Goal: Information Seeking & Learning: Compare options

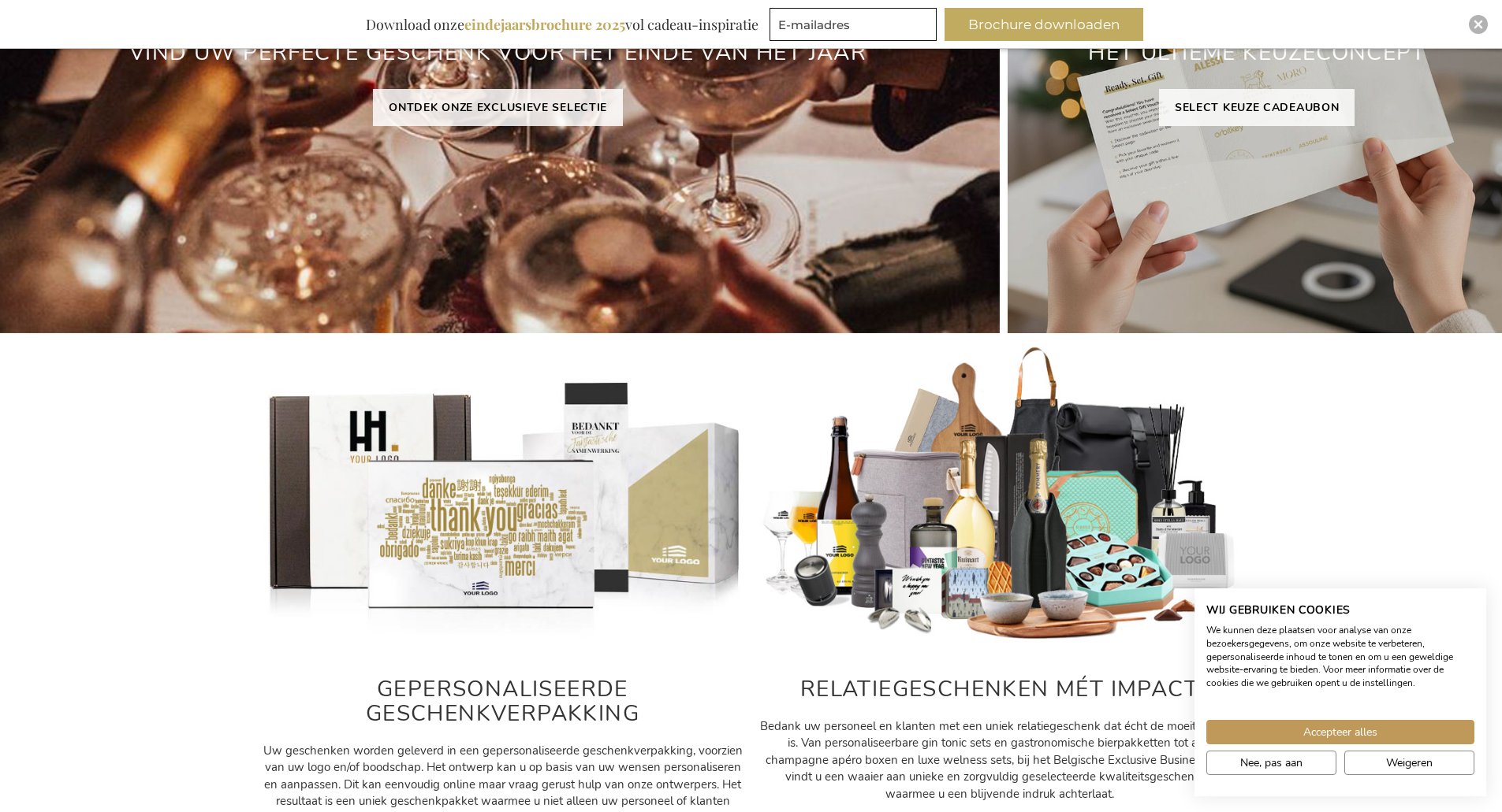
scroll to position [236, 0]
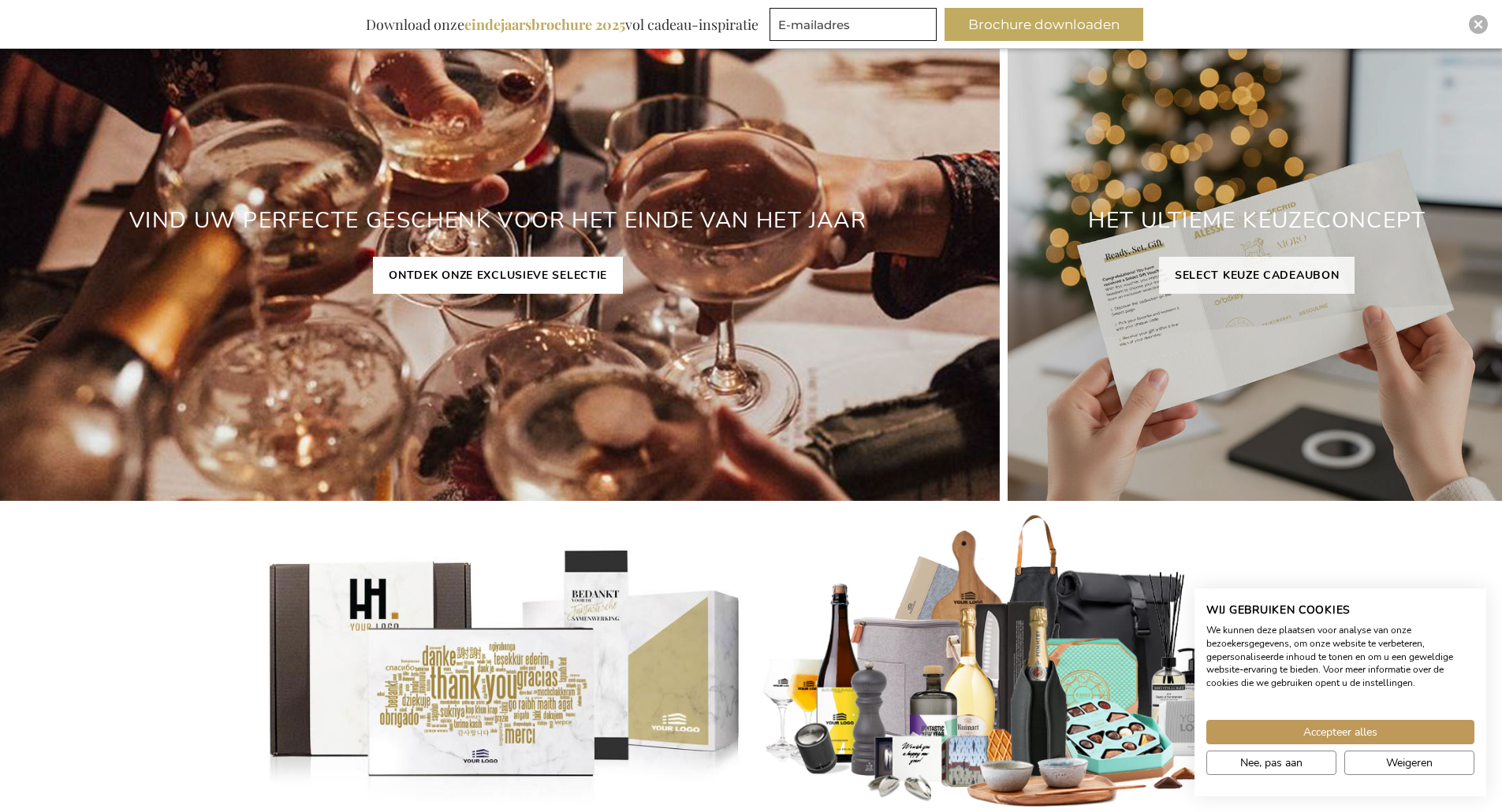
click at [496, 269] on link "ONTDEK ONZE EXCLUSIEVE SELECTIE" at bounding box center [498, 275] width 250 height 37
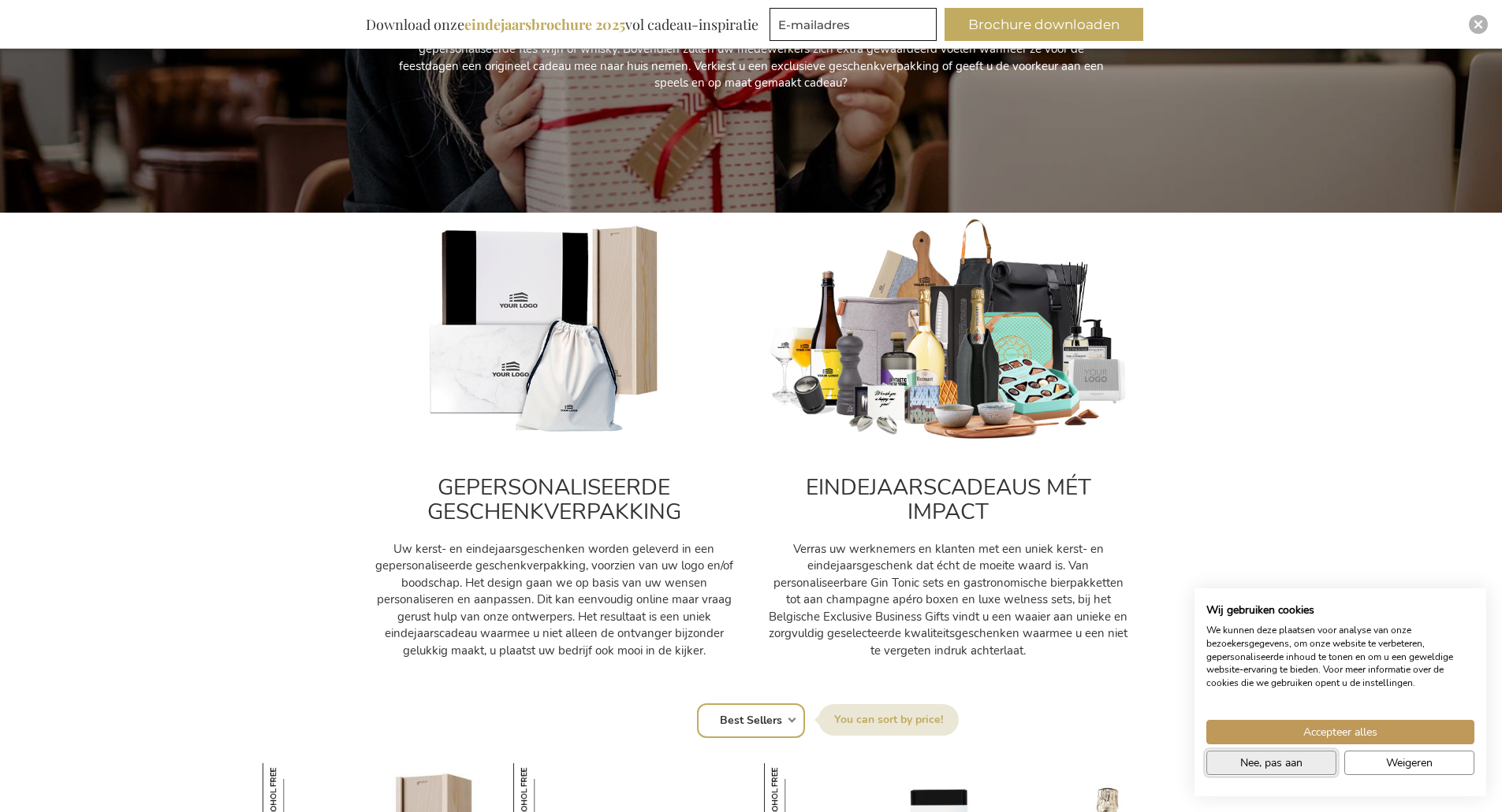
click at [1280, 762] on span "Nee, pas aan" at bounding box center [1270, 763] width 62 height 17
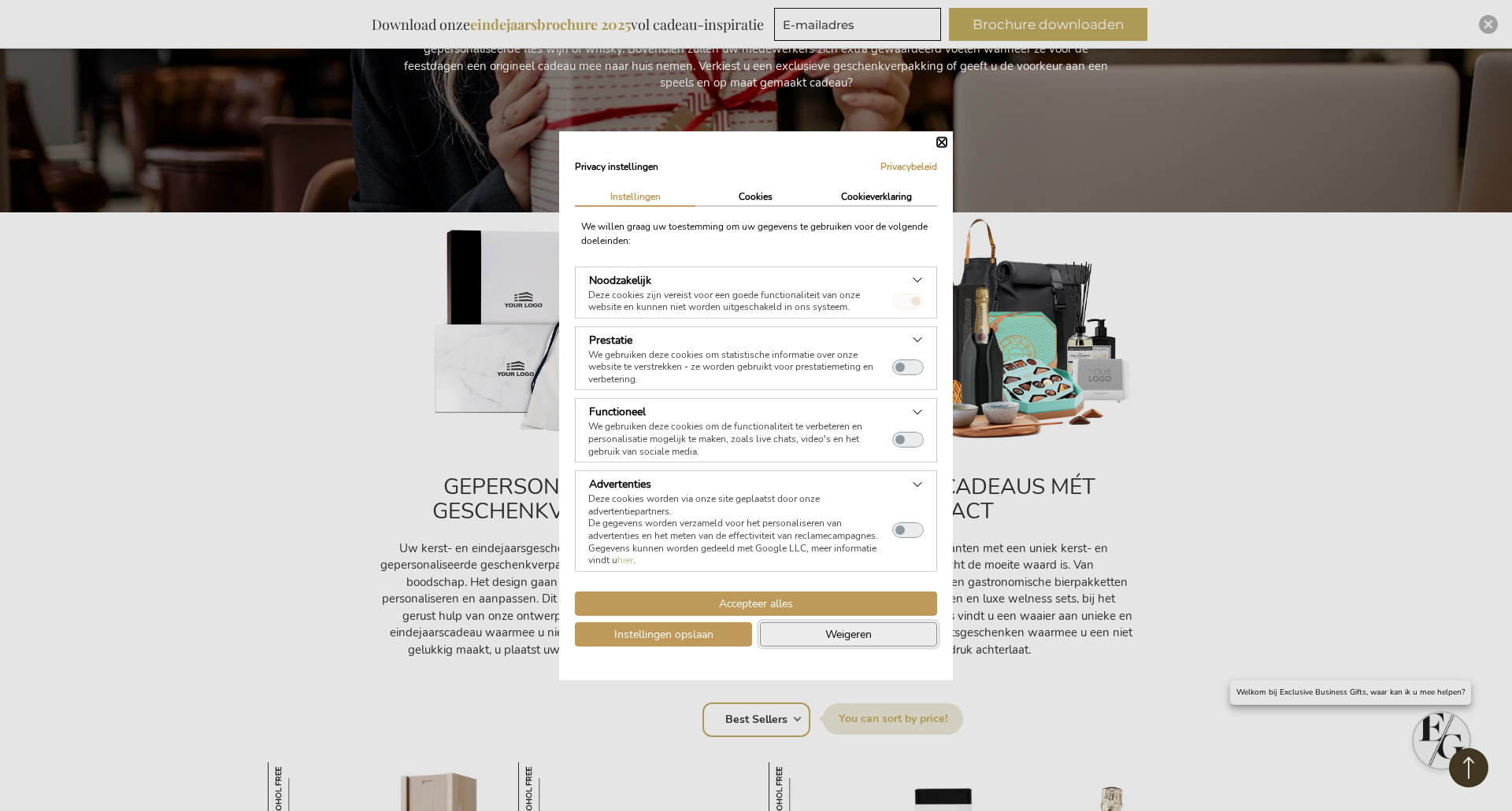
click at [867, 637] on span "Weigeren" at bounding box center [848, 635] width 47 height 17
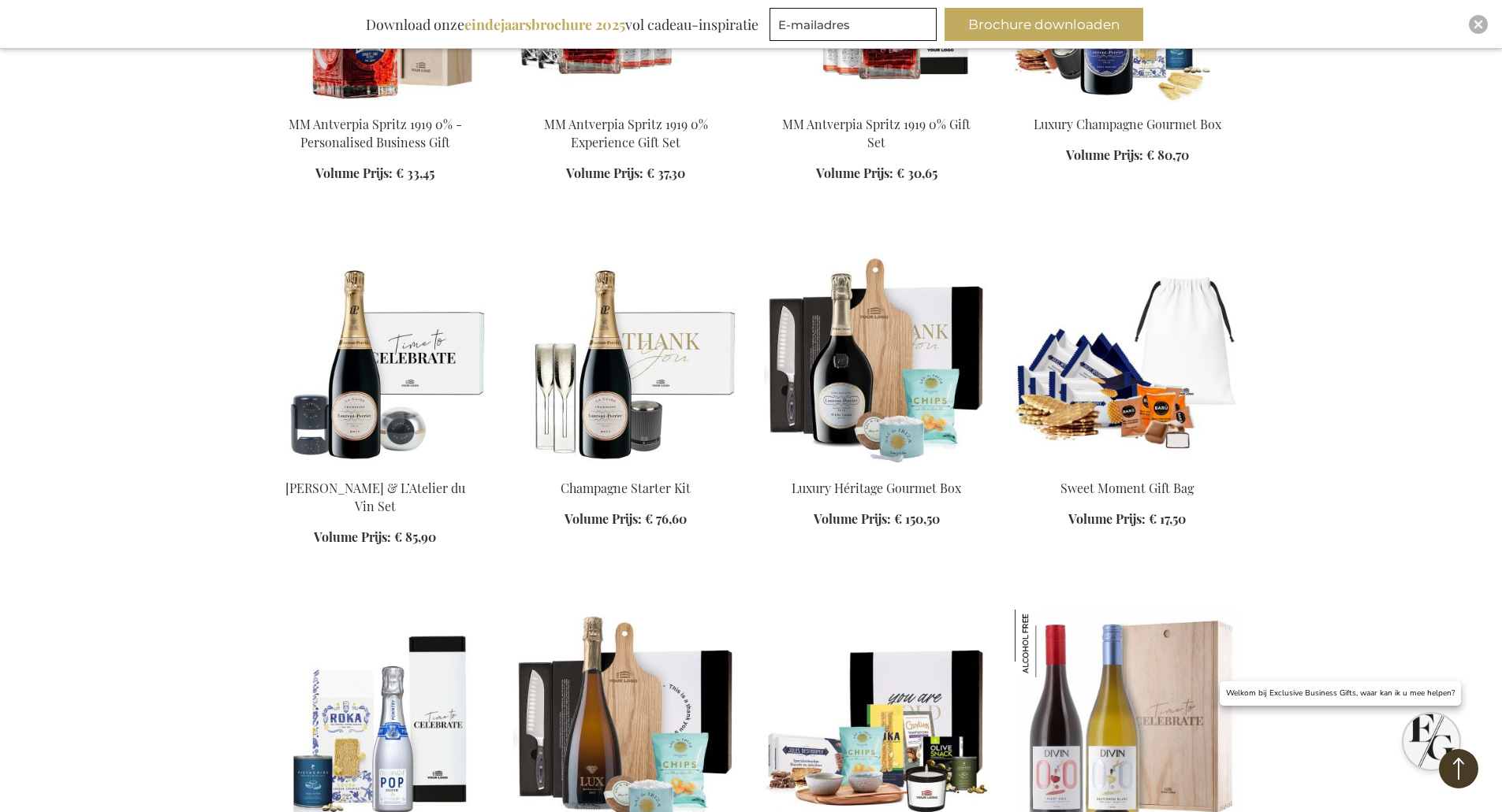
scroll to position [1576, 0]
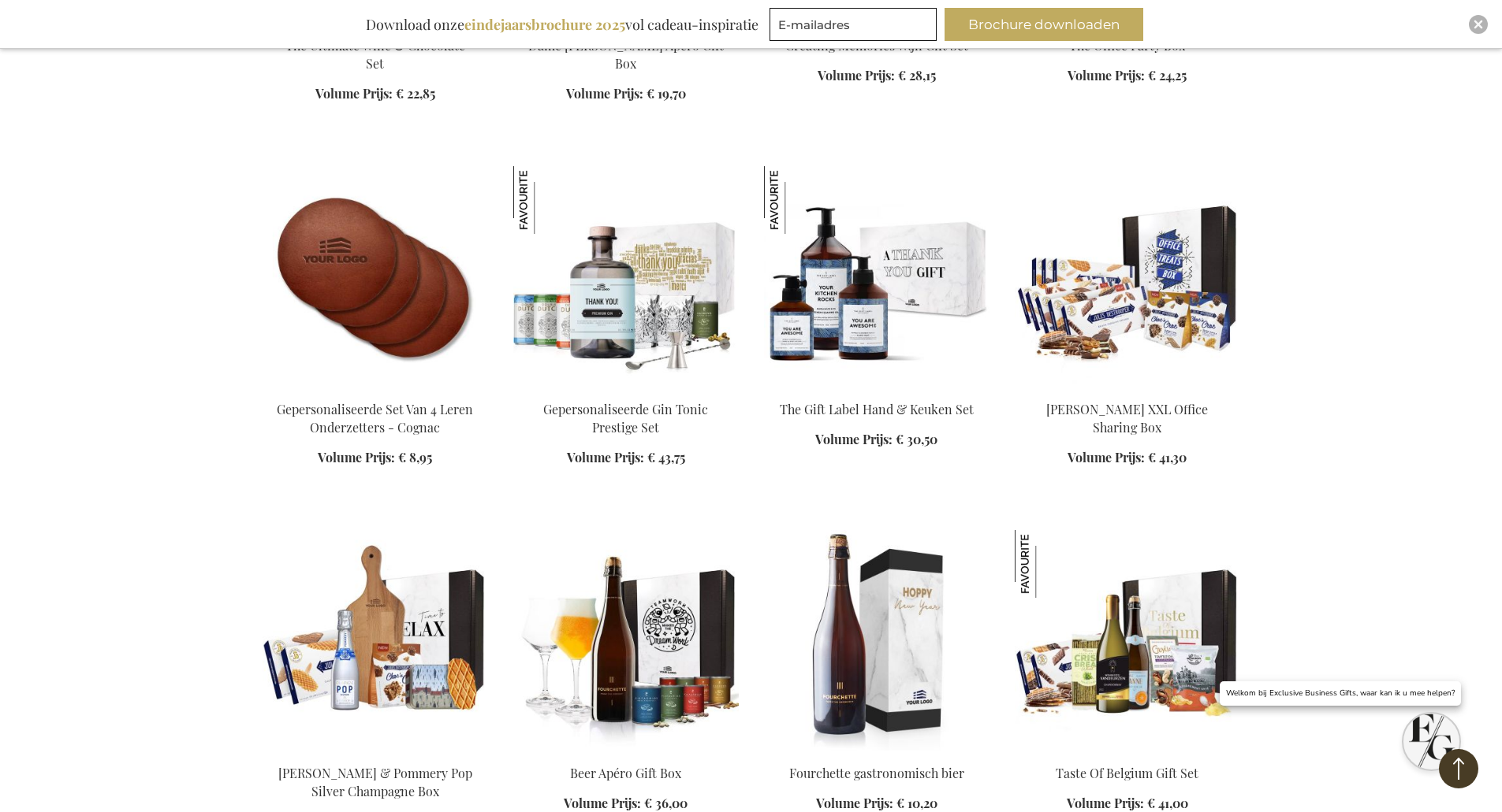
scroll to position [2442, 0]
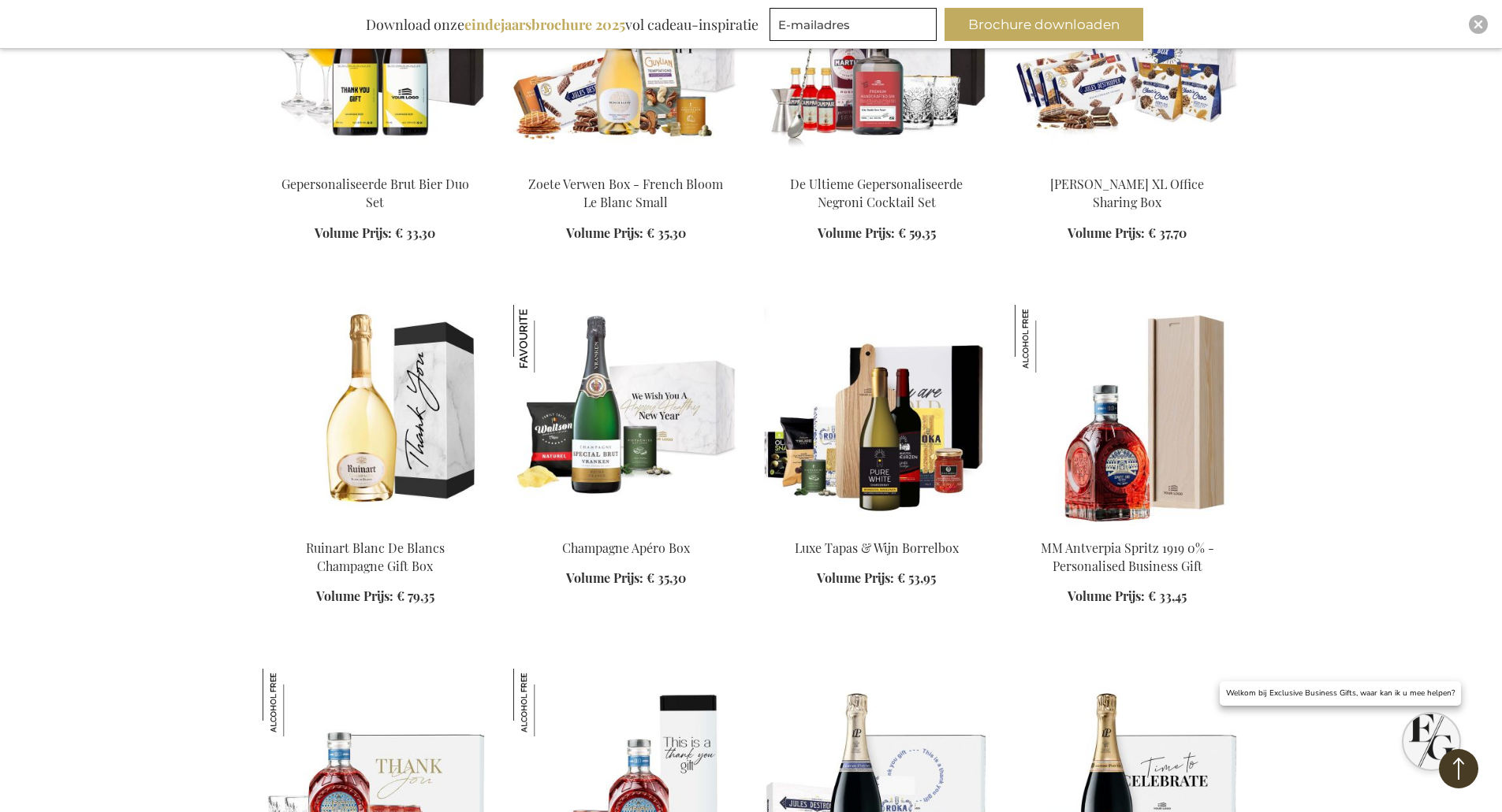
scroll to position [4096, 0]
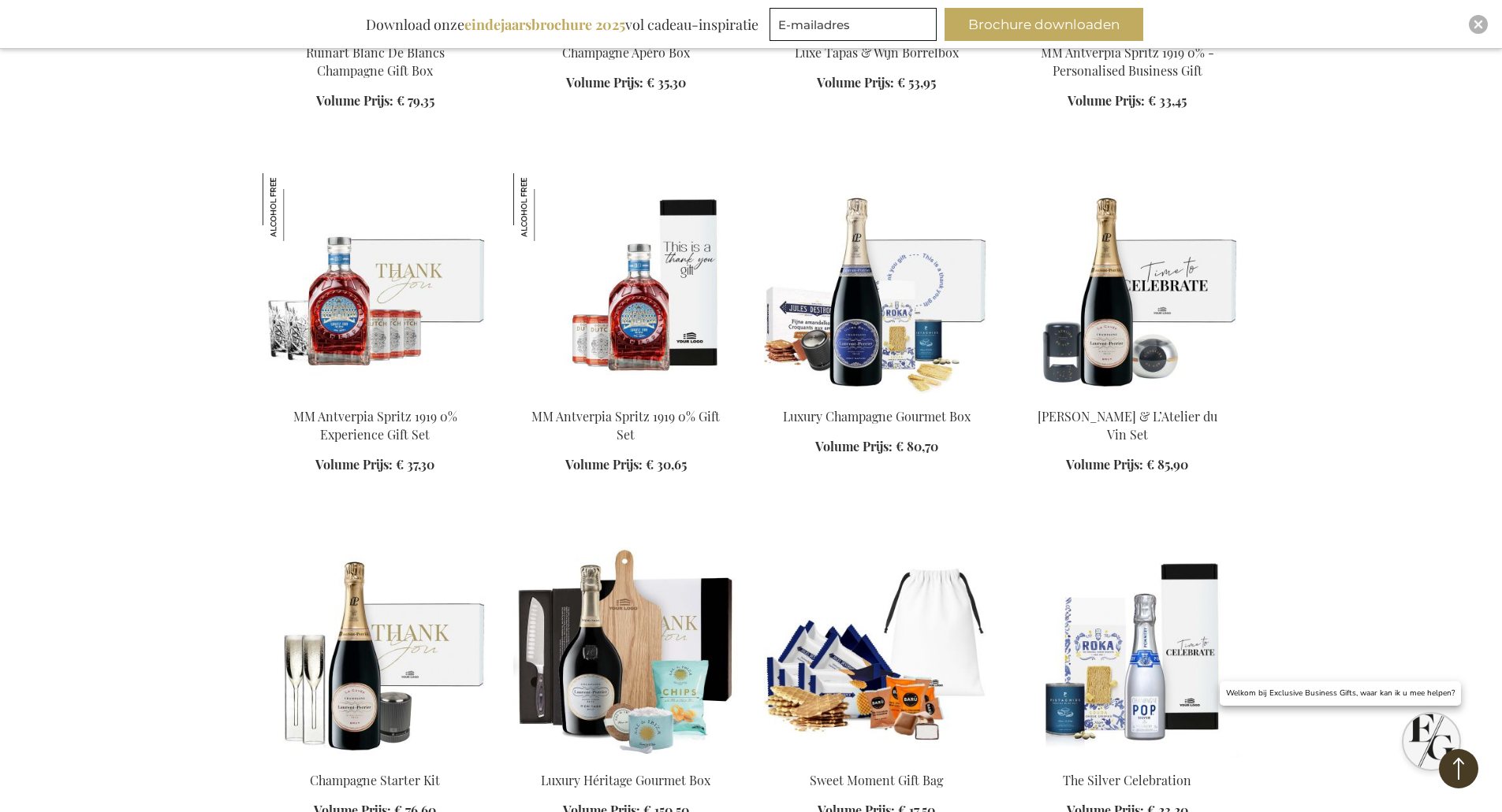
scroll to position [4964, 0]
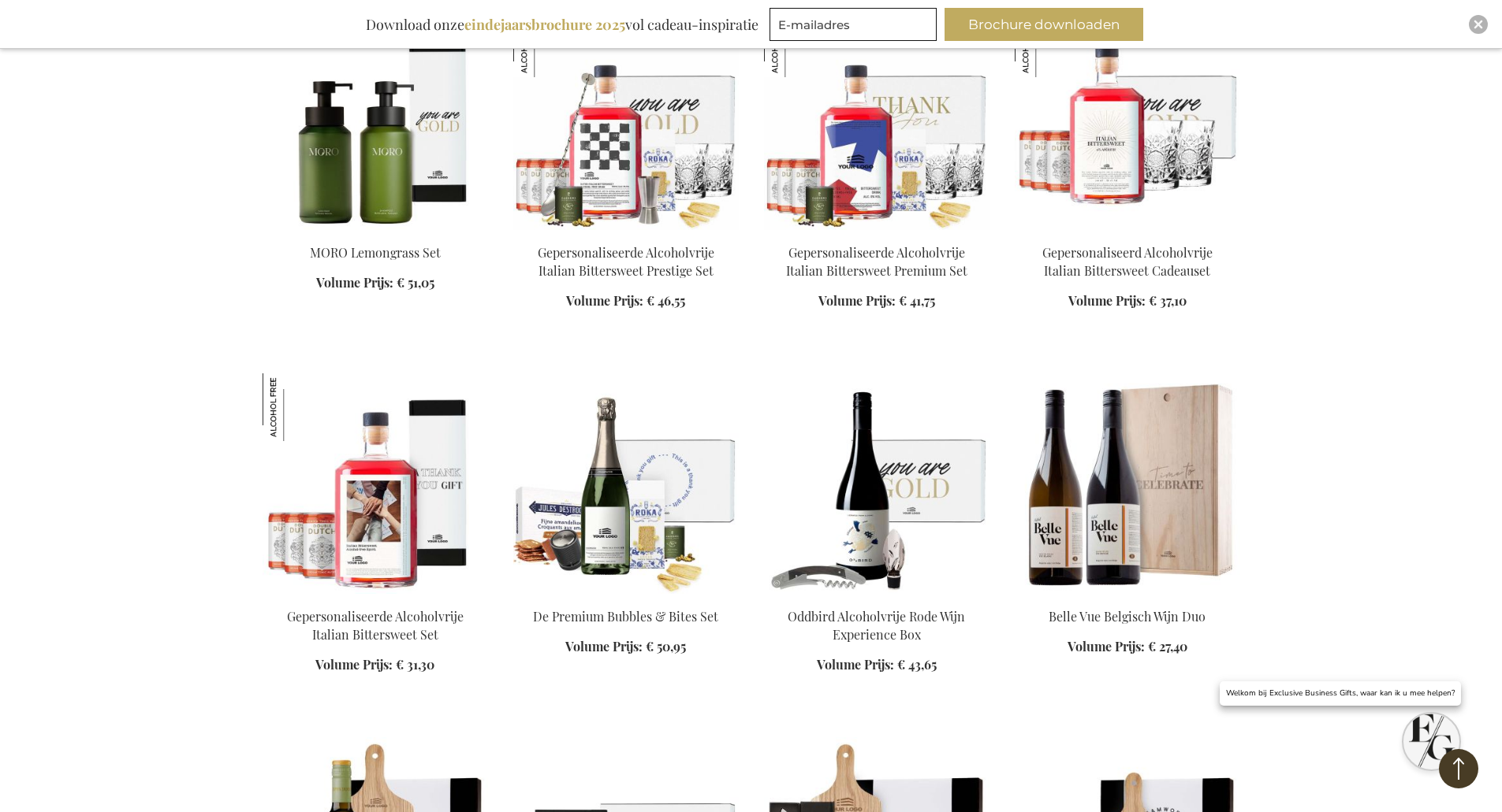
scroll to position [6855, 0]
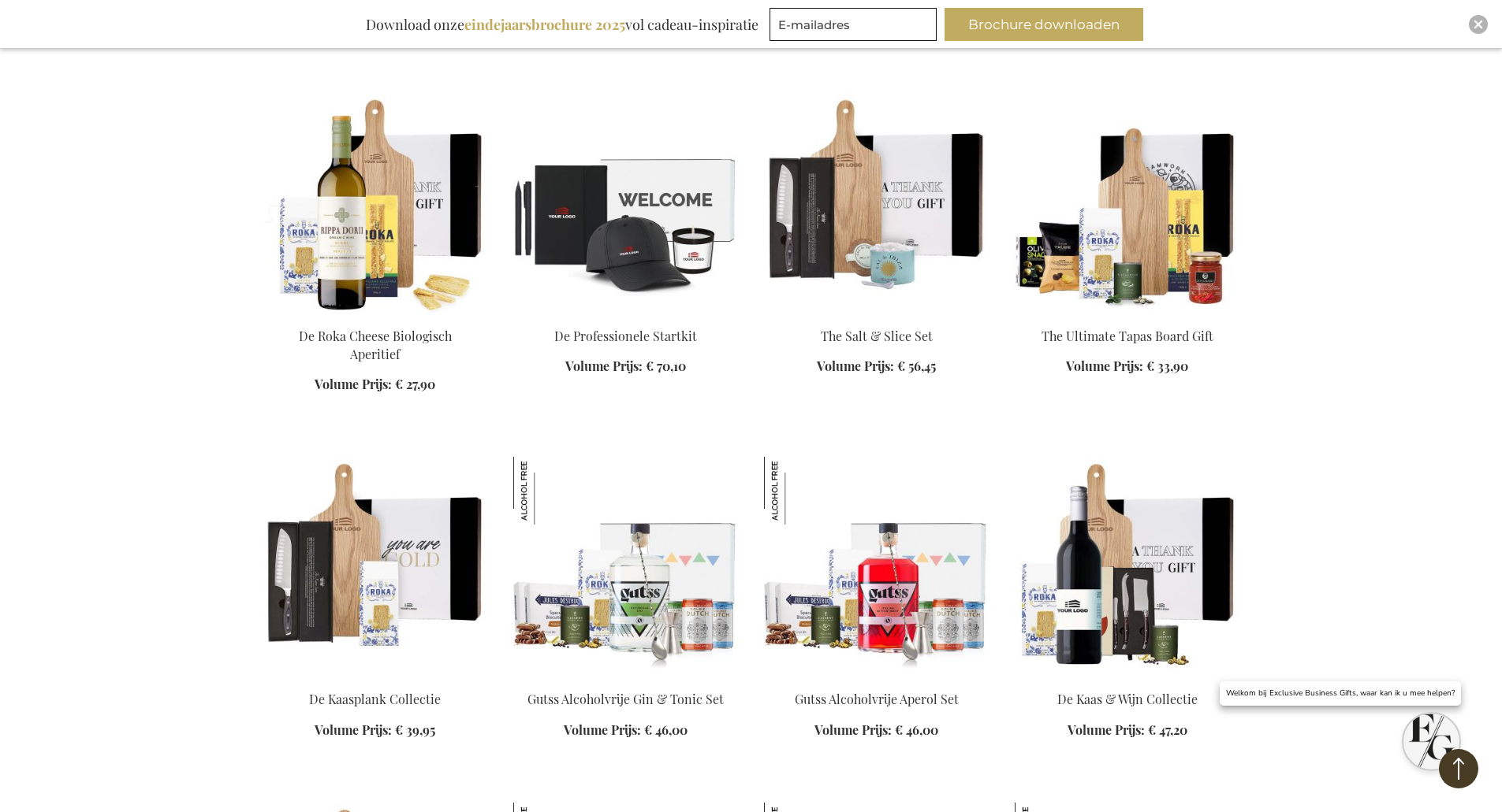
scroll to position [7170, 0]
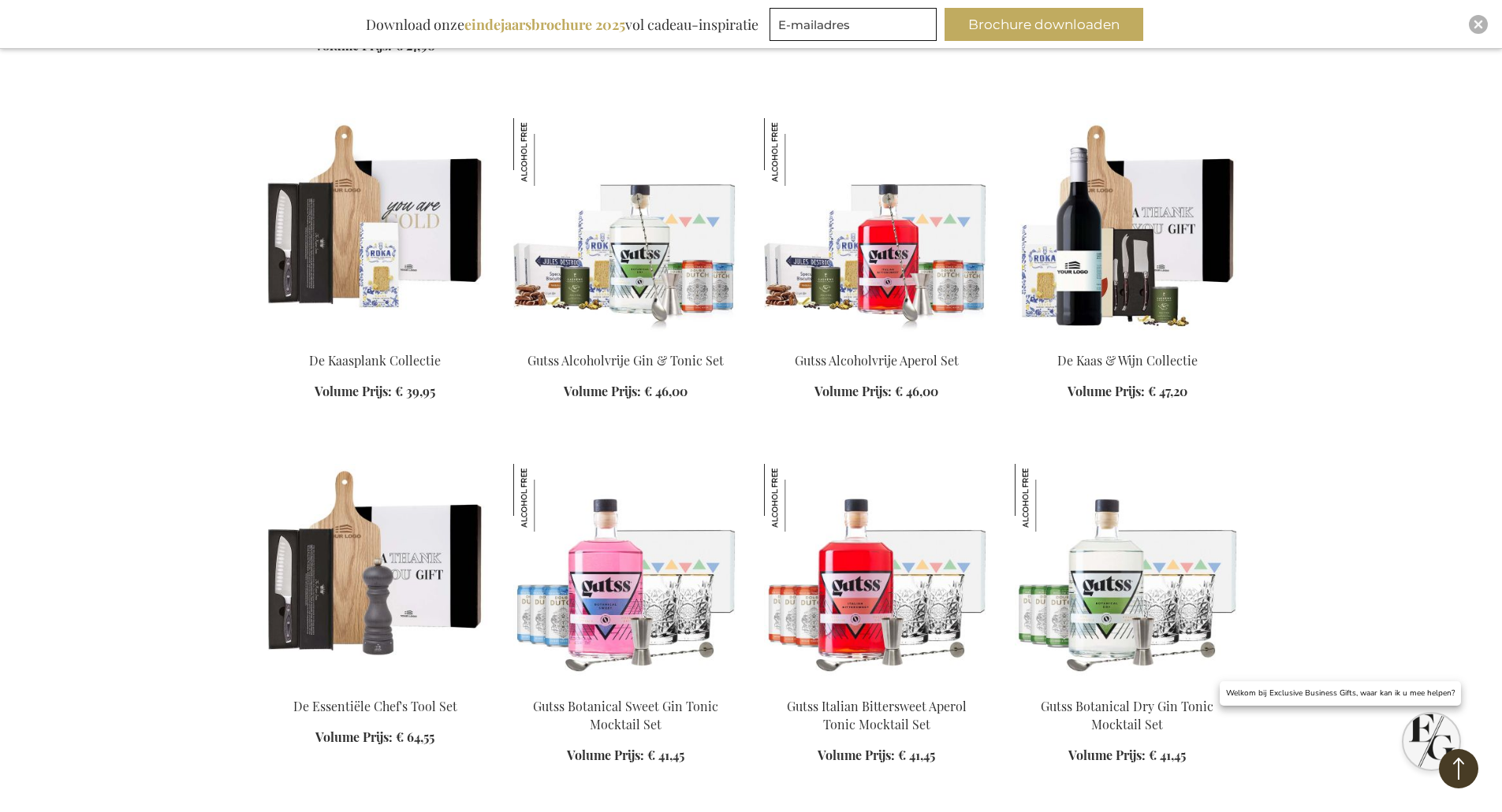
scroll to position [7642, 0]
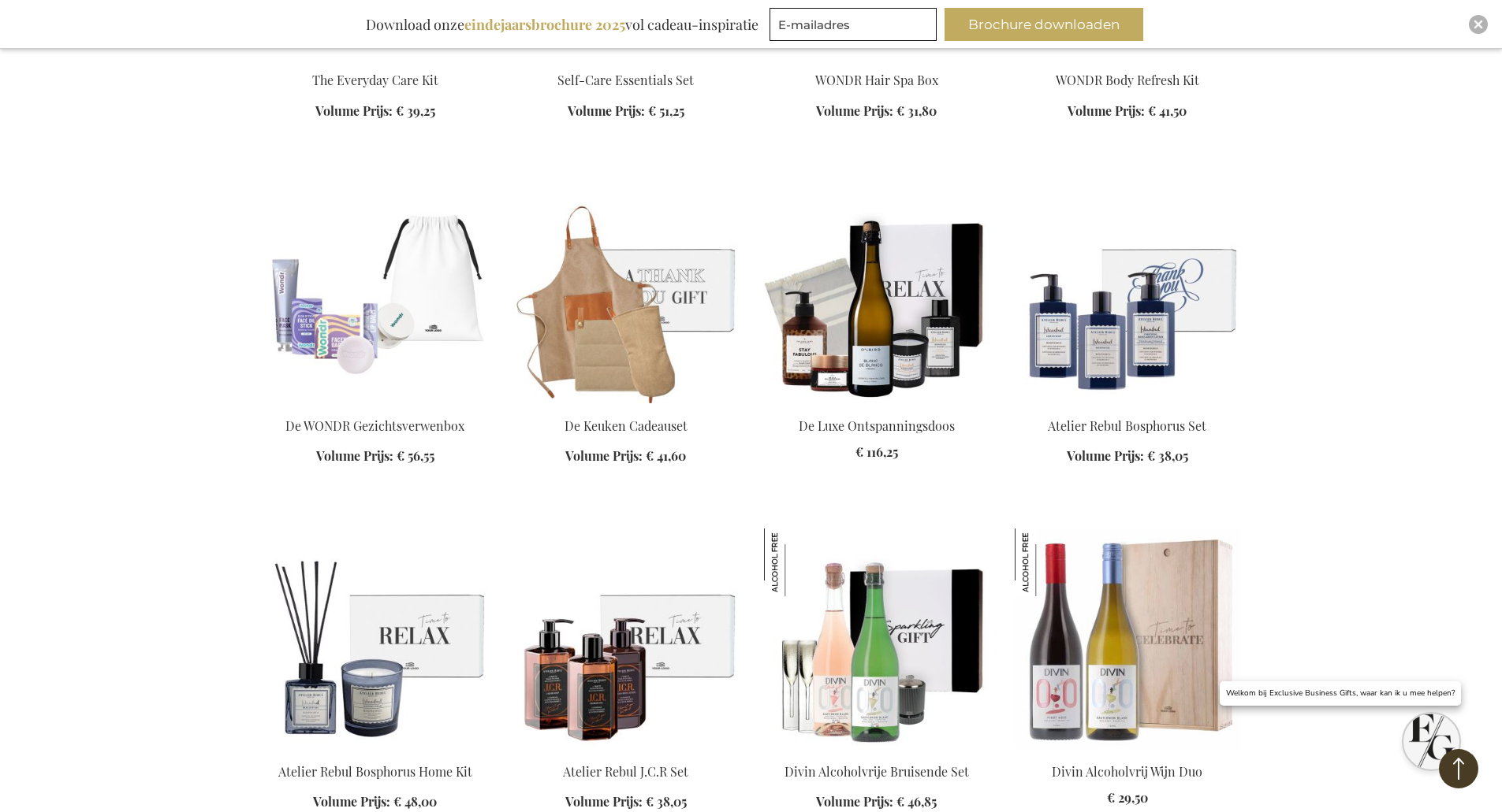
scroll to position [8588, 0]
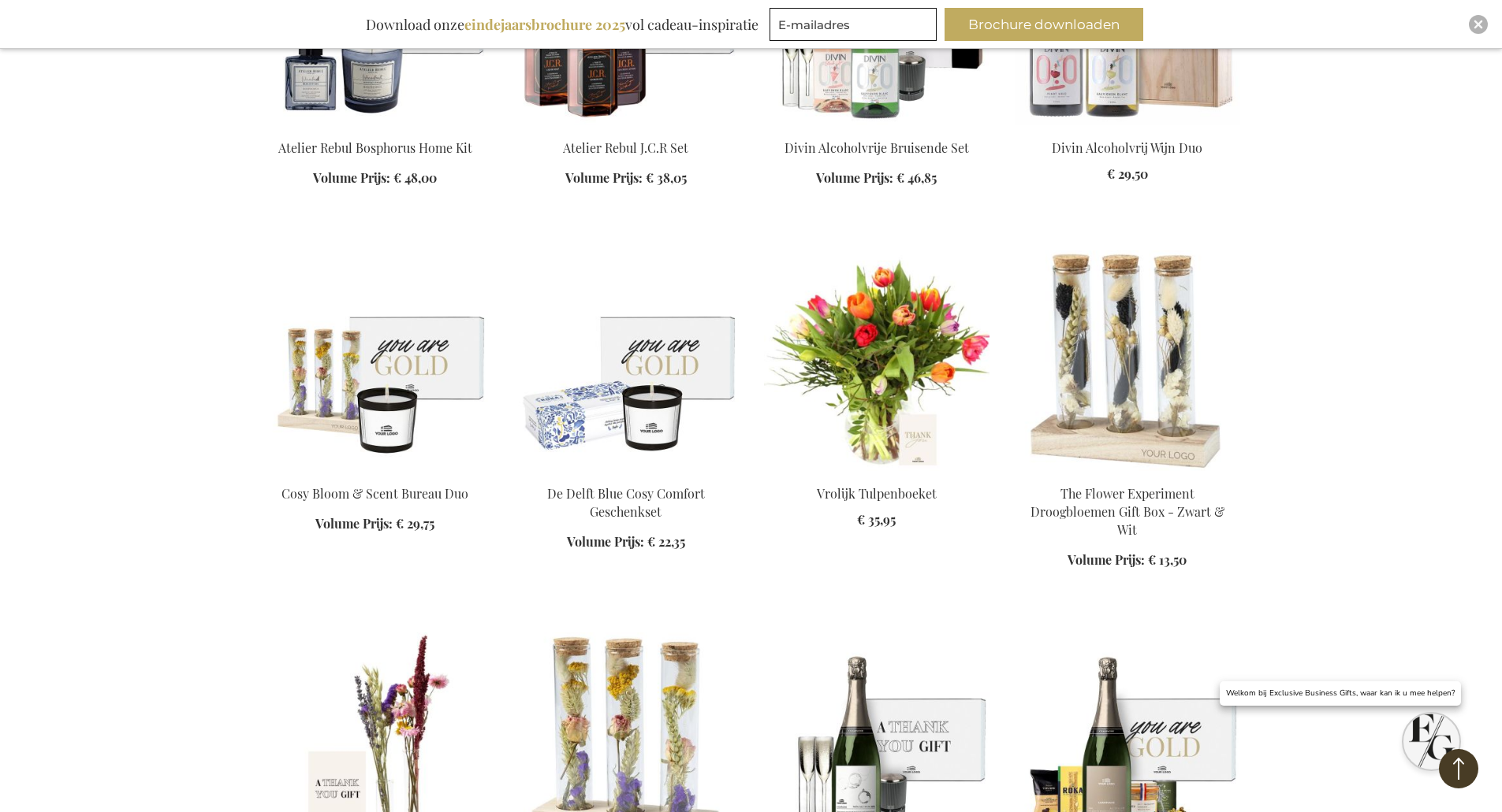
scroll to position [9218, 0]
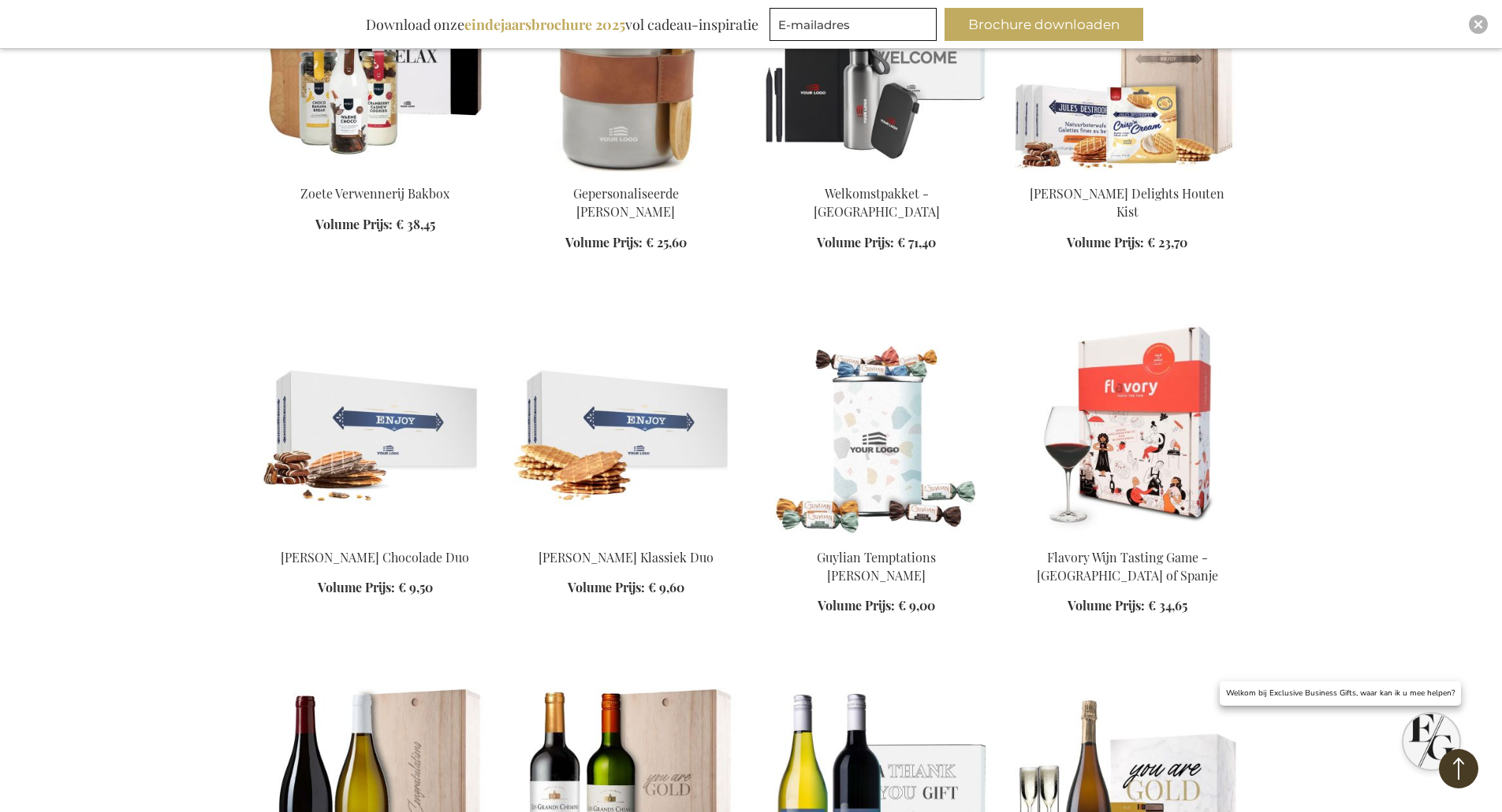
scroll to position [10715, 0]
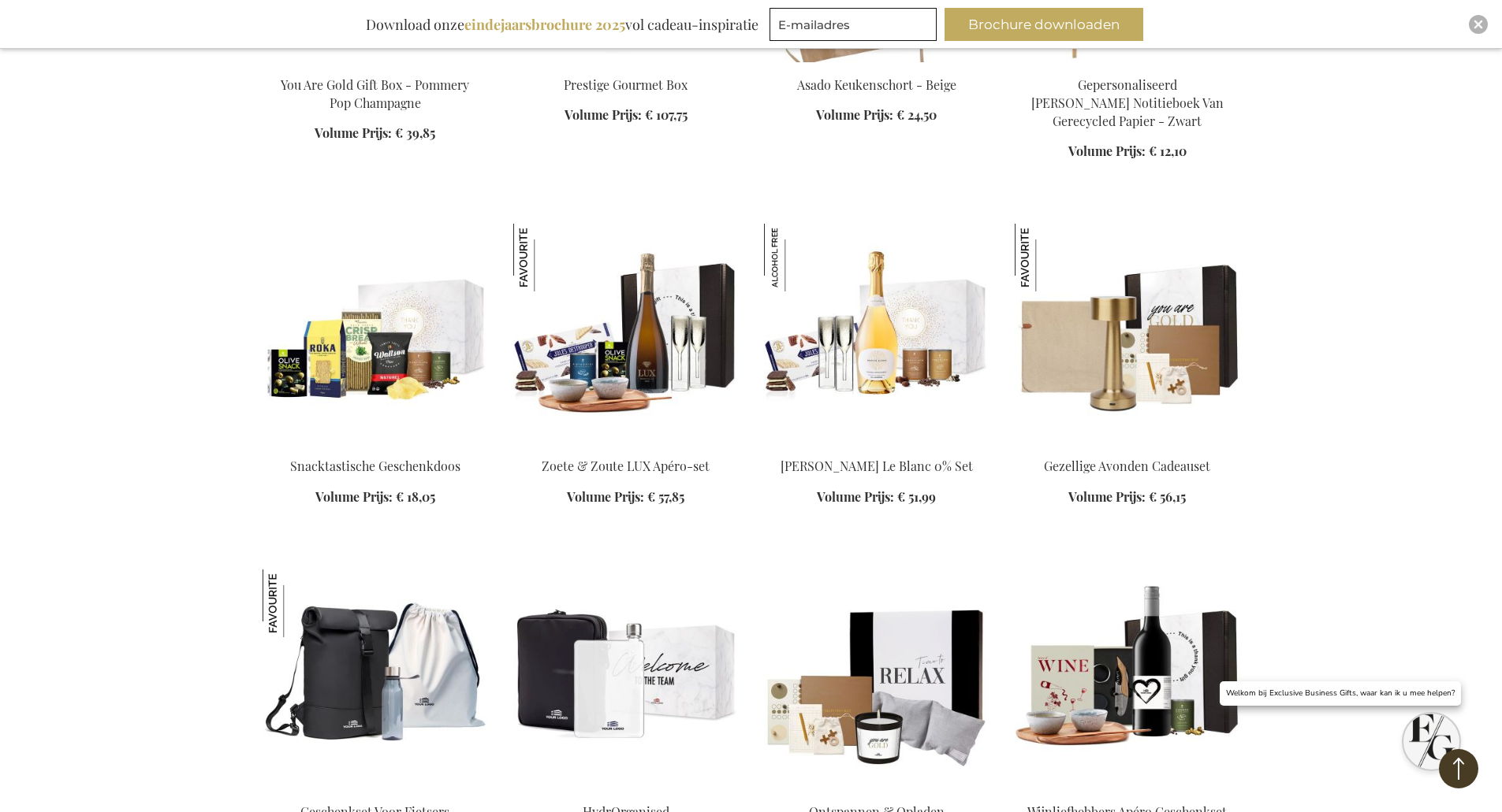
scroll to position [11897, 0]
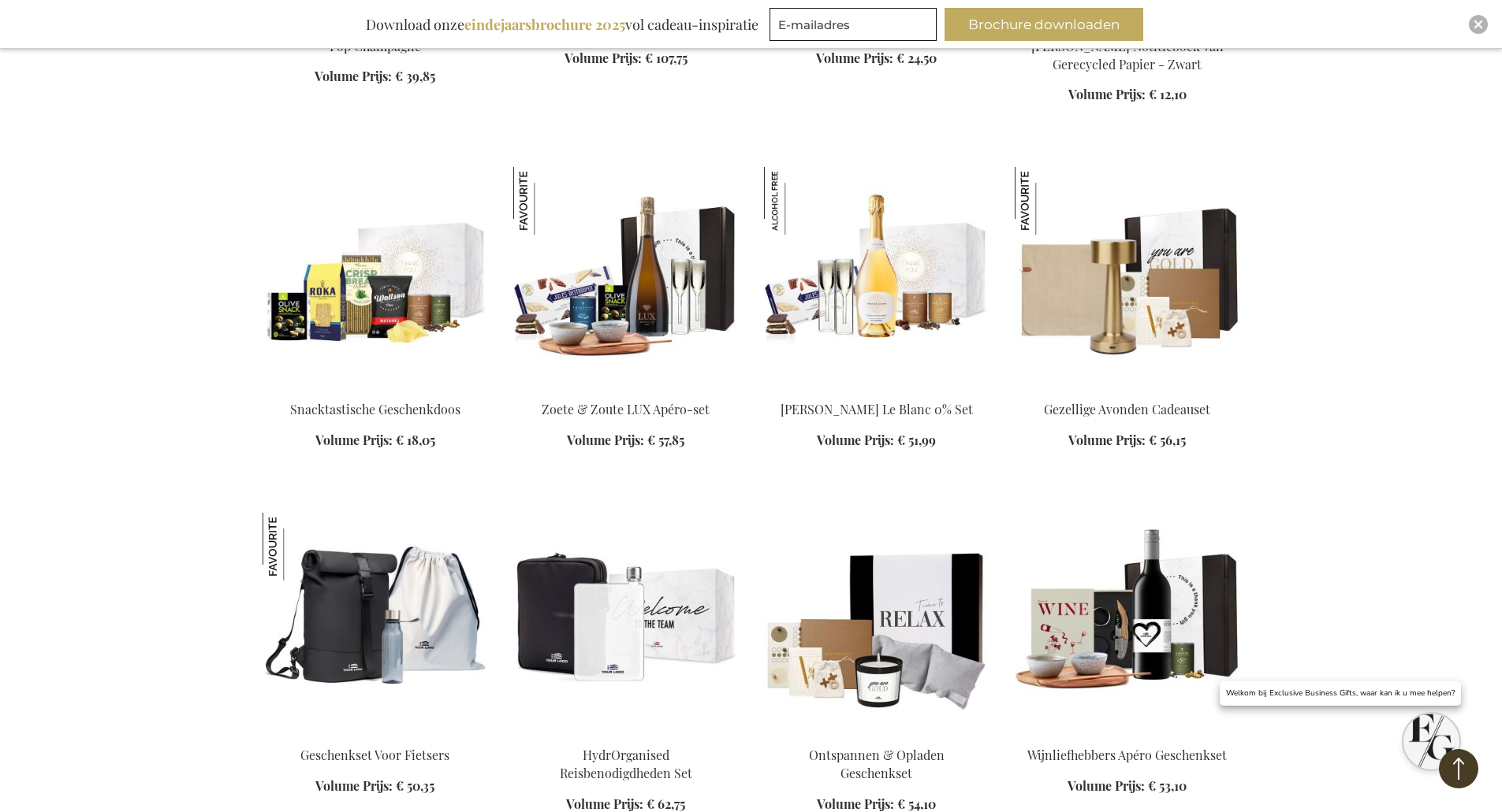
scroll to position [11818, 0]
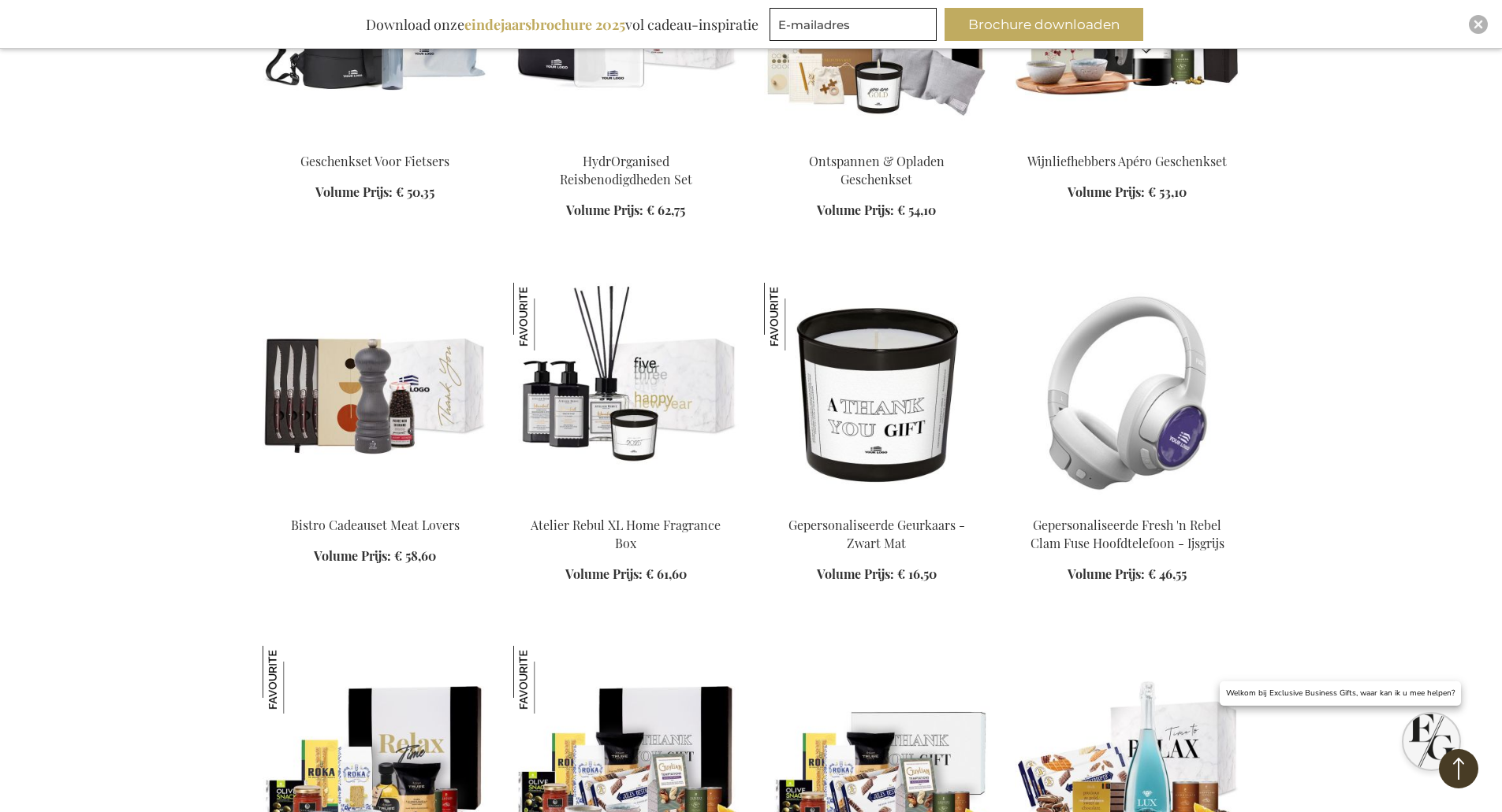
scroll to position [12448, 0]
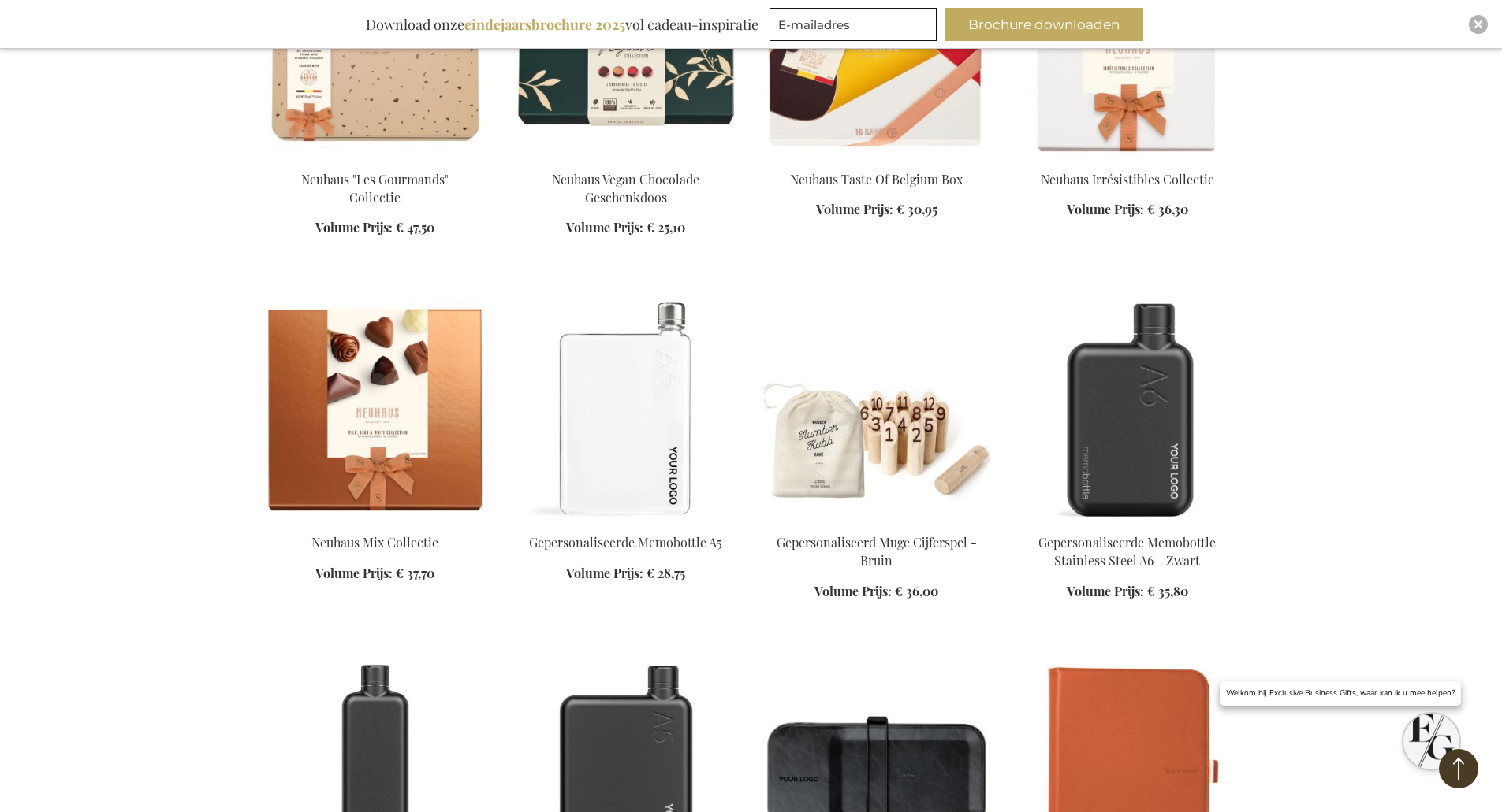
scroll to position [13945, 0]
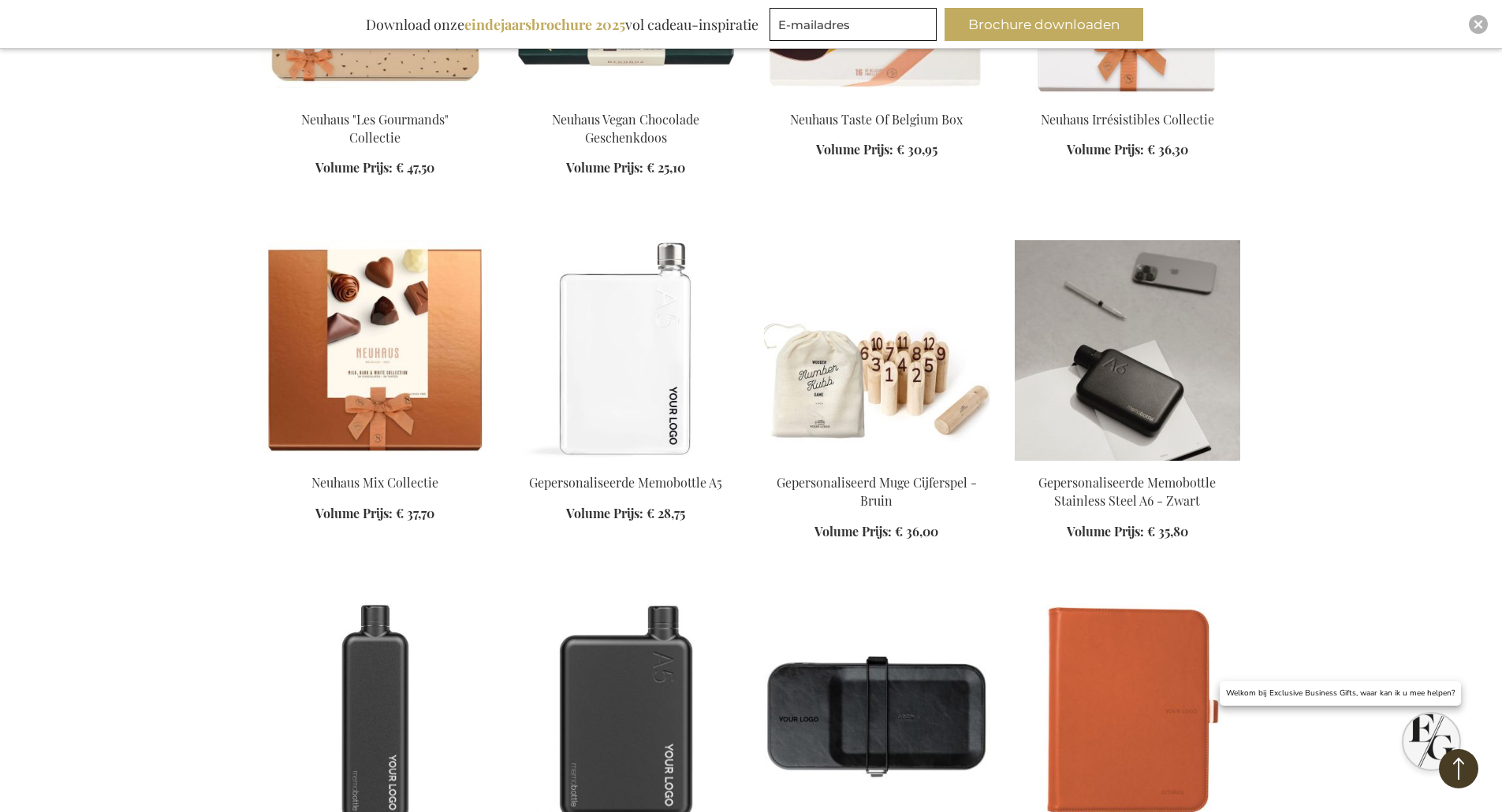
click at [1112, 332] on img at bounding box center [1127, 351] width 226 height 220
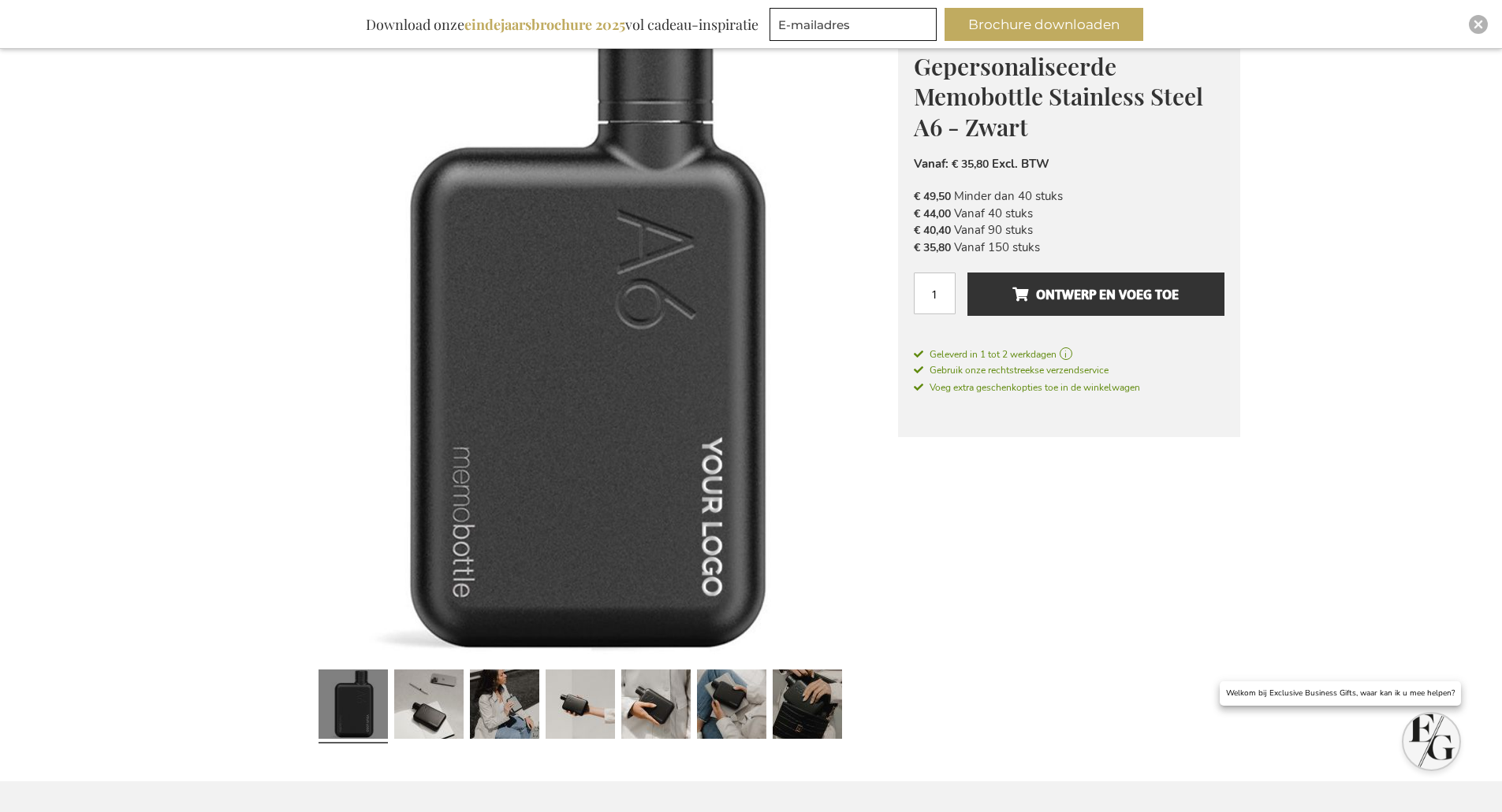
scroll to position [236, 0]
click at [454, 698] on link at bounding box center [429, 706] width 70 height 86
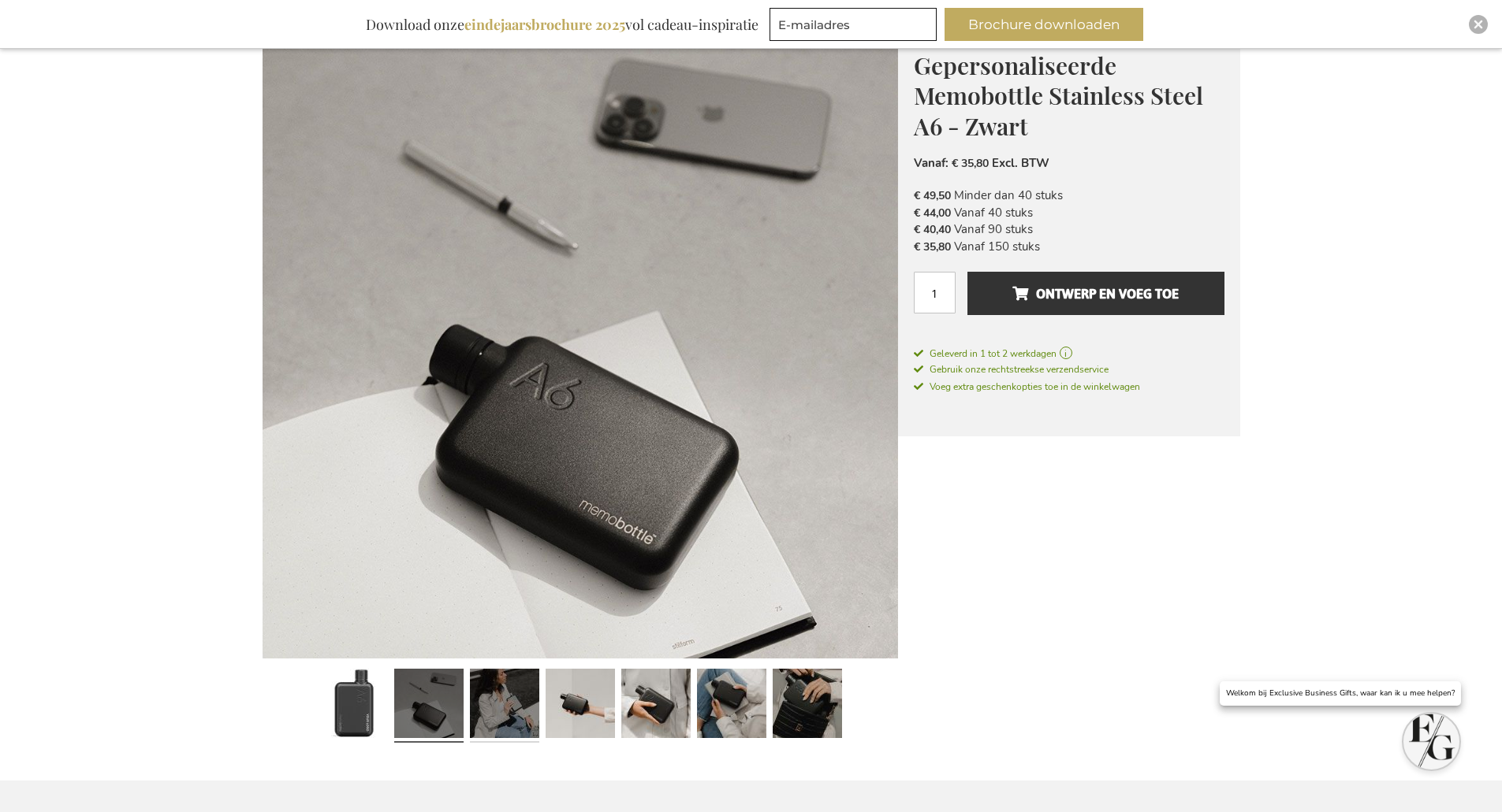
click at [524, 706] on link at bounding box center [505, 706] width 70 height 86
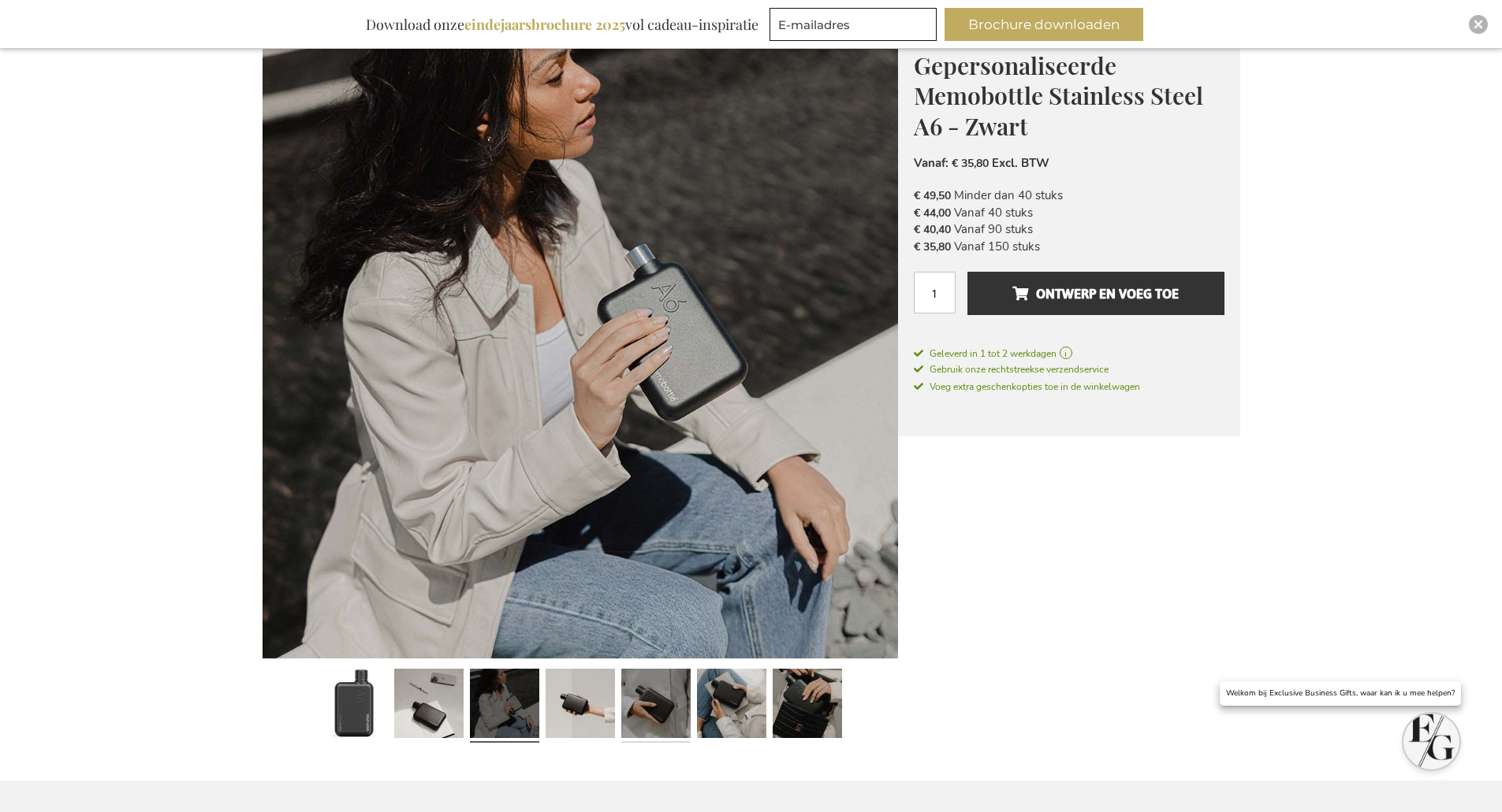
click at [624, 707] on link at bounding box center [656, 706] width 70 height 86
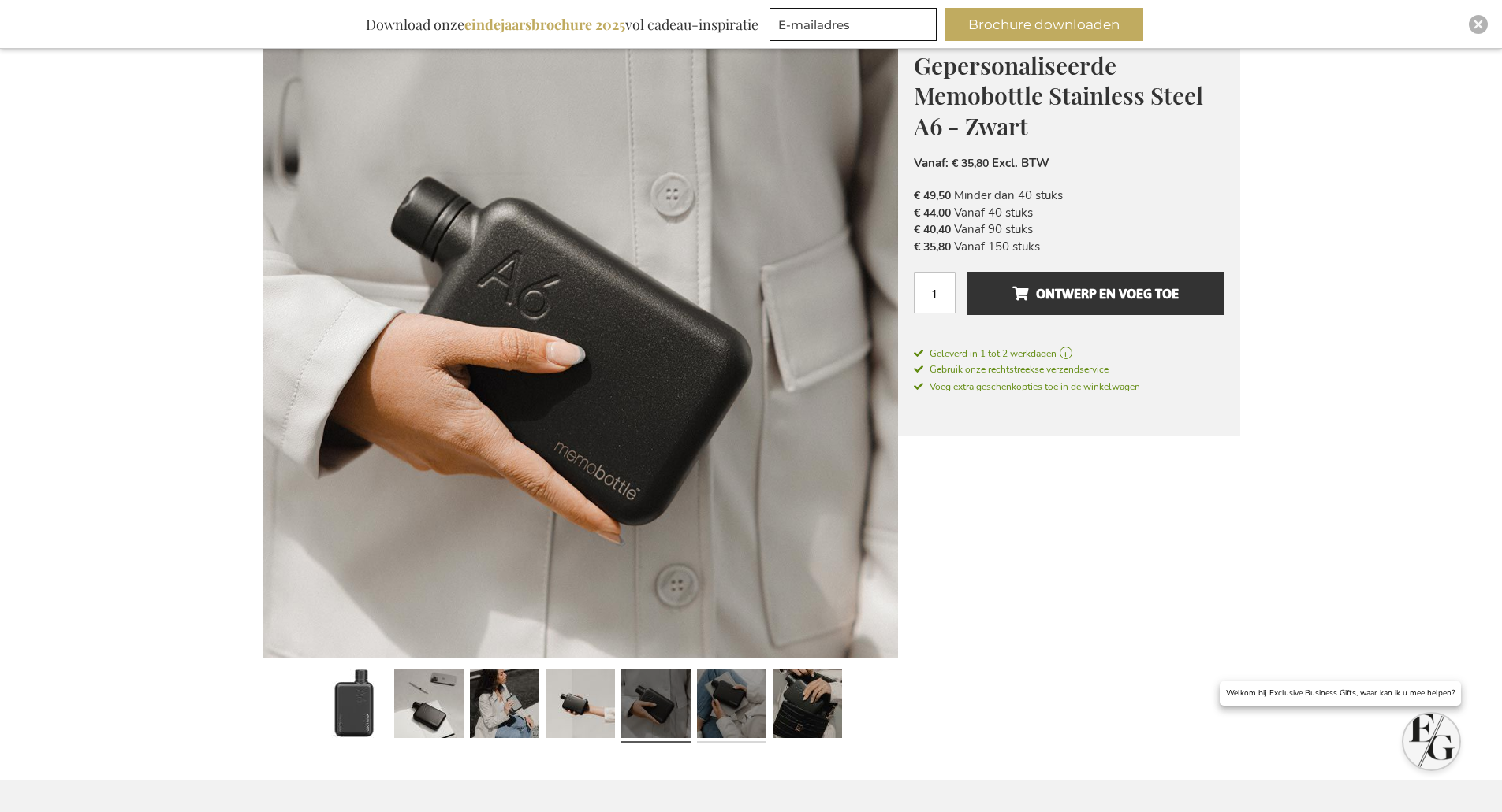
click at [752, 703] on link at bounding box center [732, 706] width 70 height 86
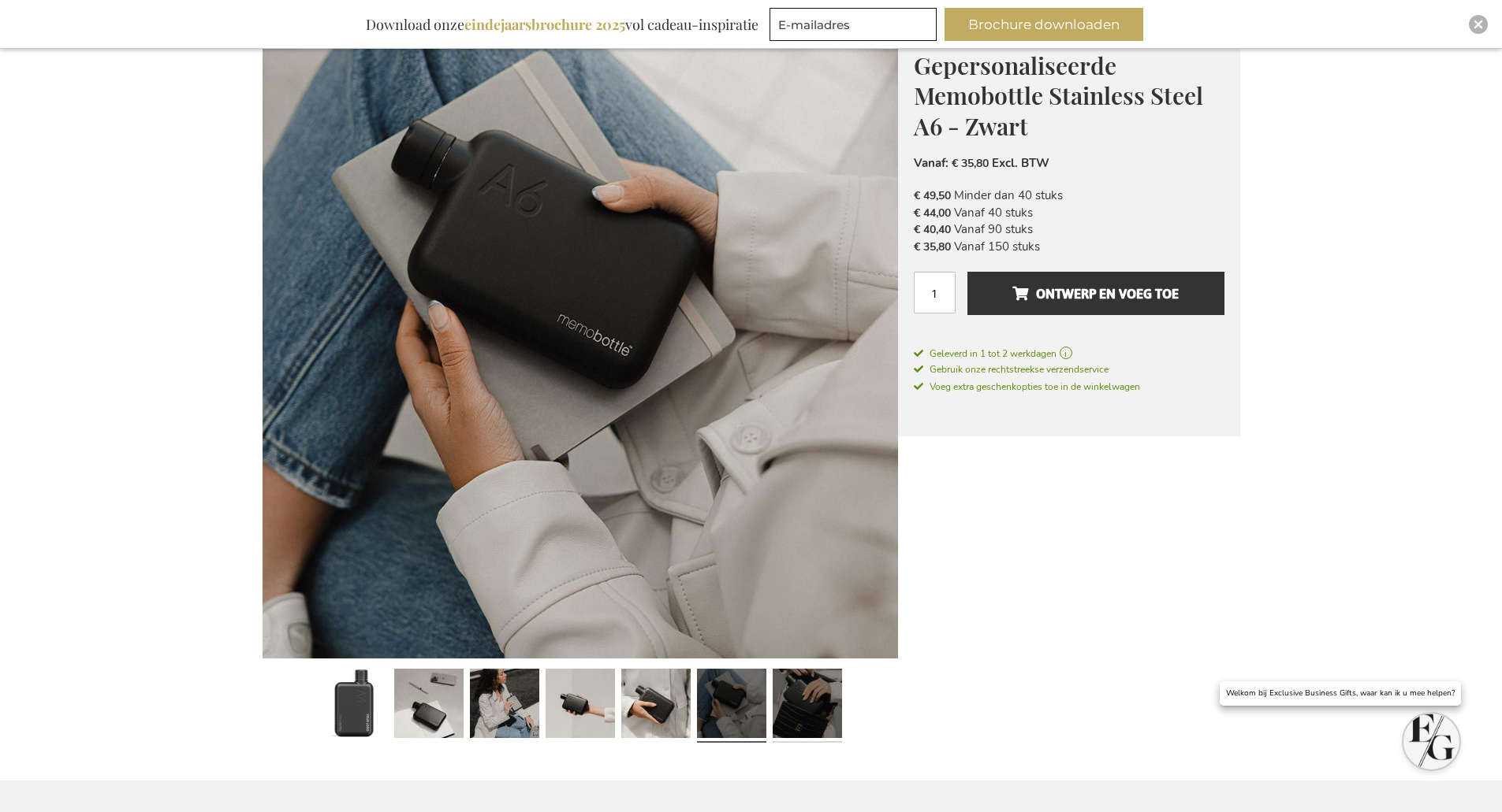
click at [818, 708] on link at bounding box center [807, 706] width 70 height 86
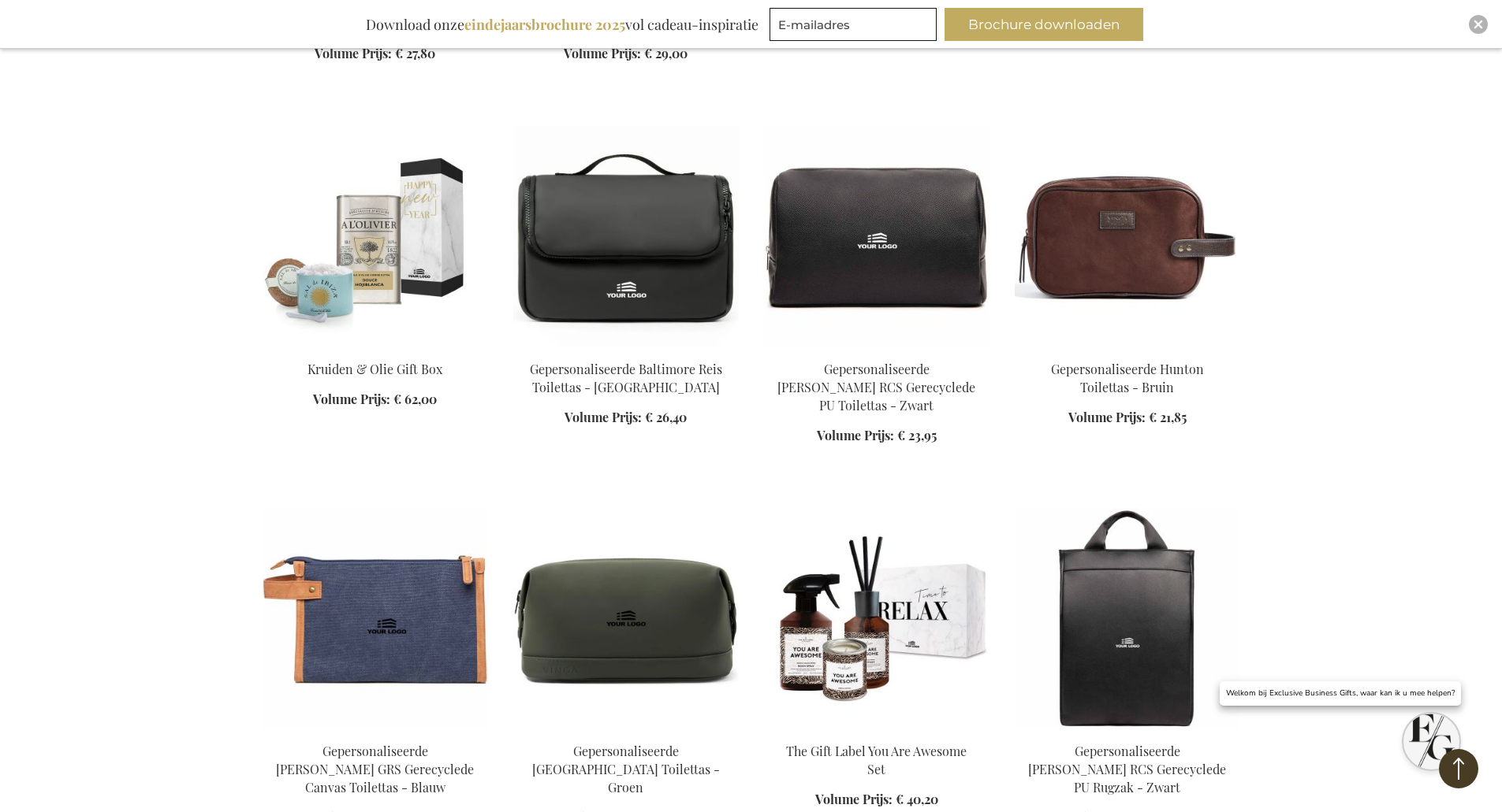
scroll to position [2382, 0]
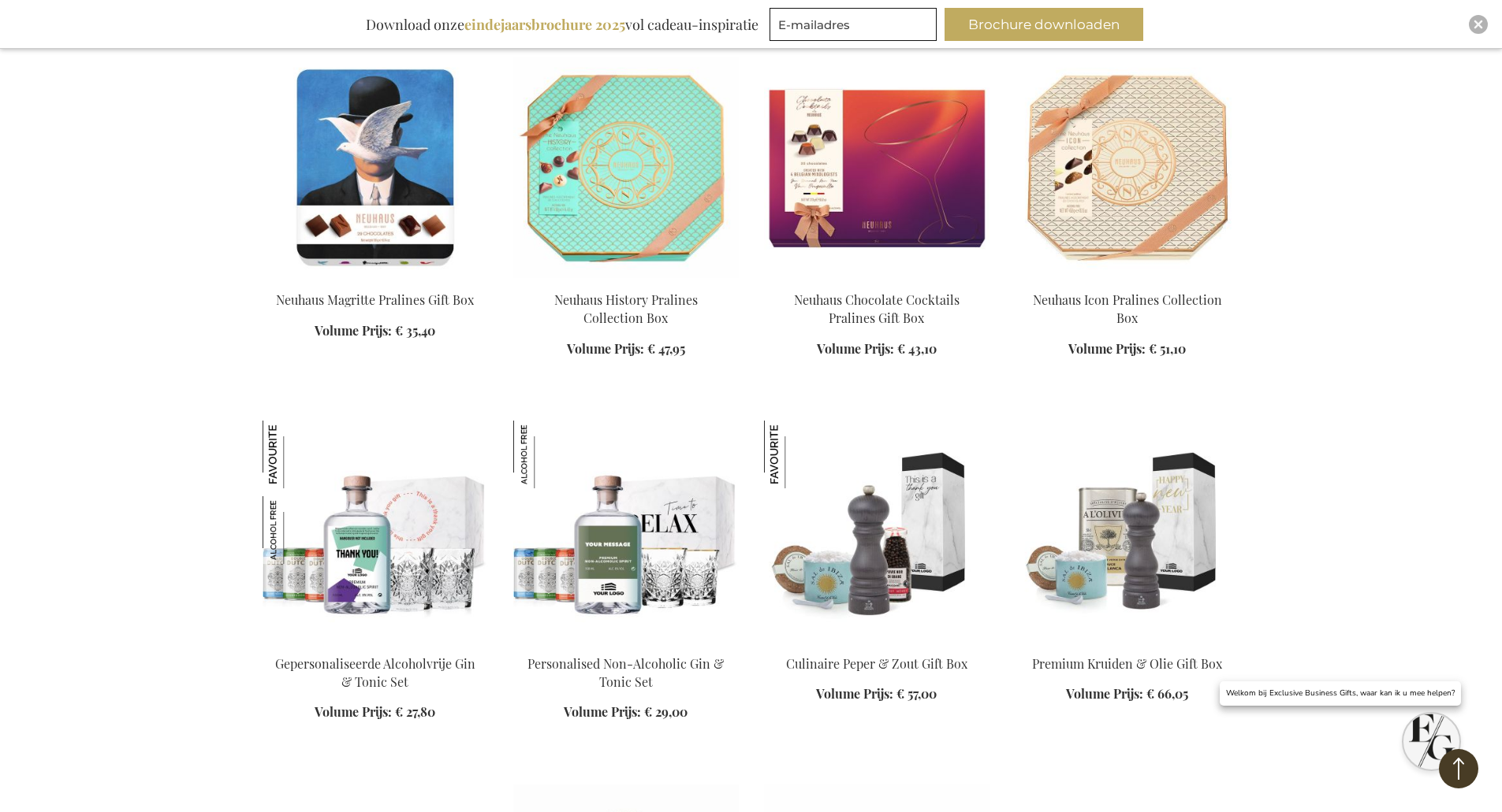
scroll to position [1988, 0]
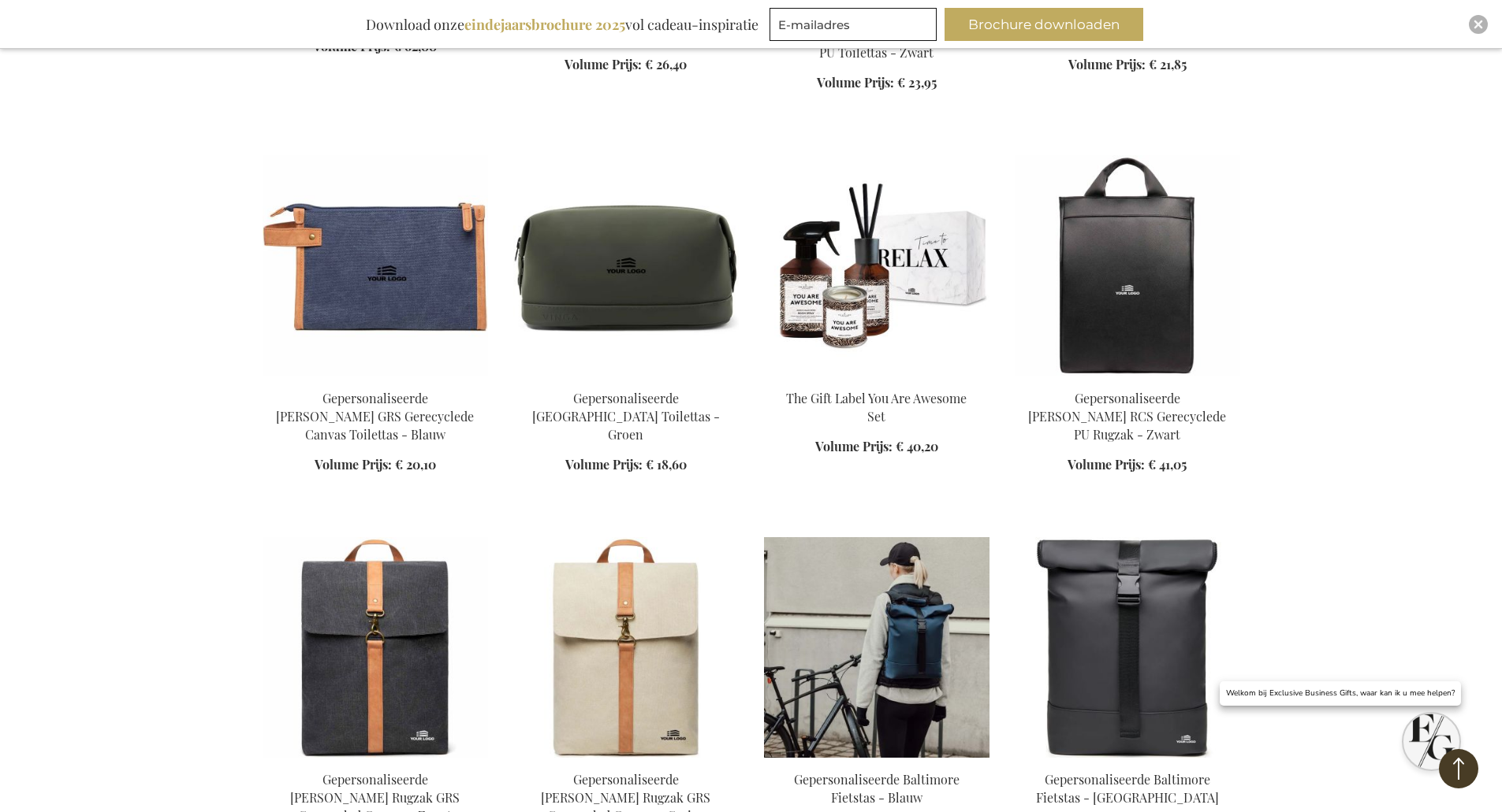
scroll to position [3169, 0]
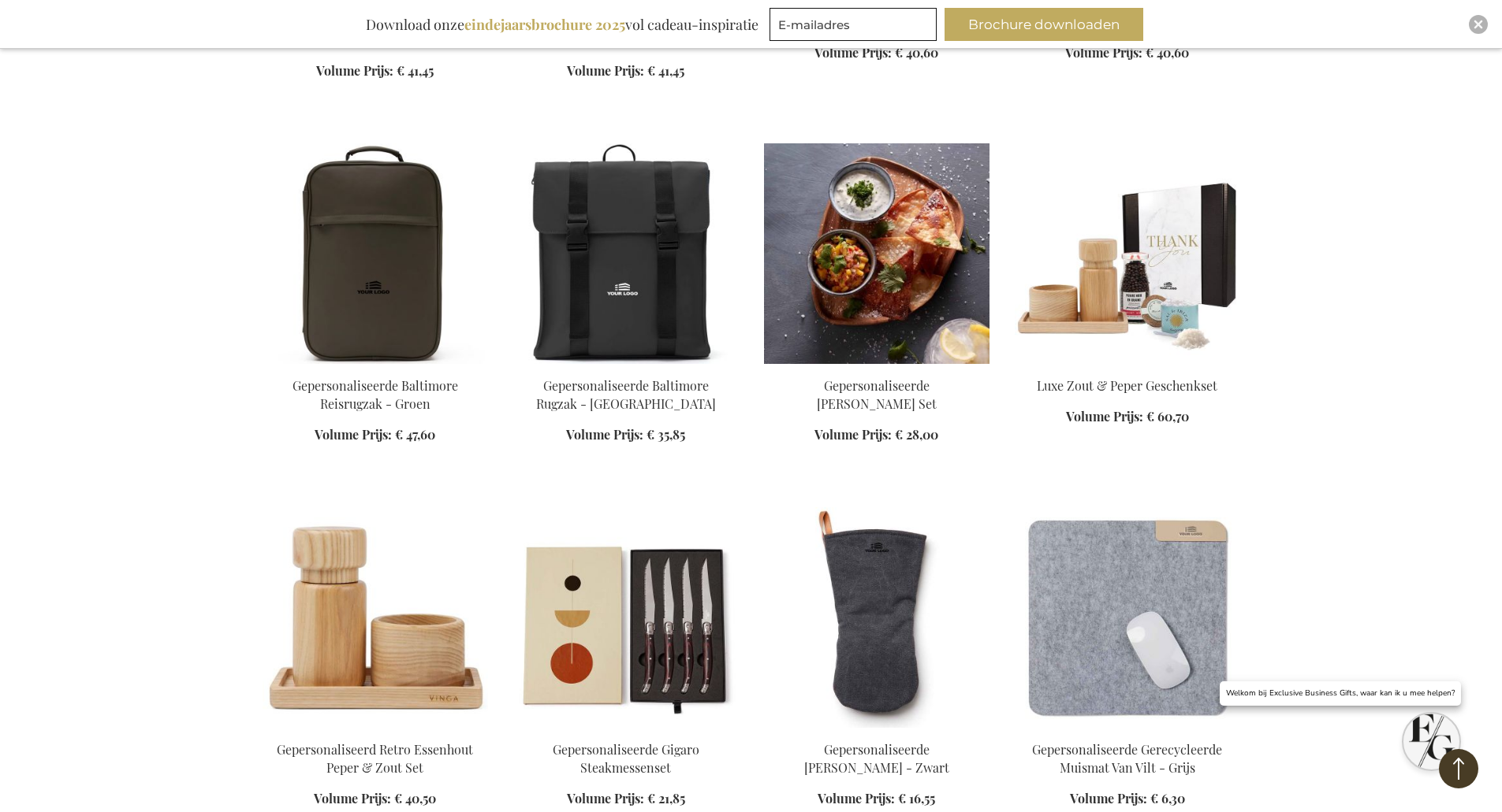
scroll to position [3800, 0]
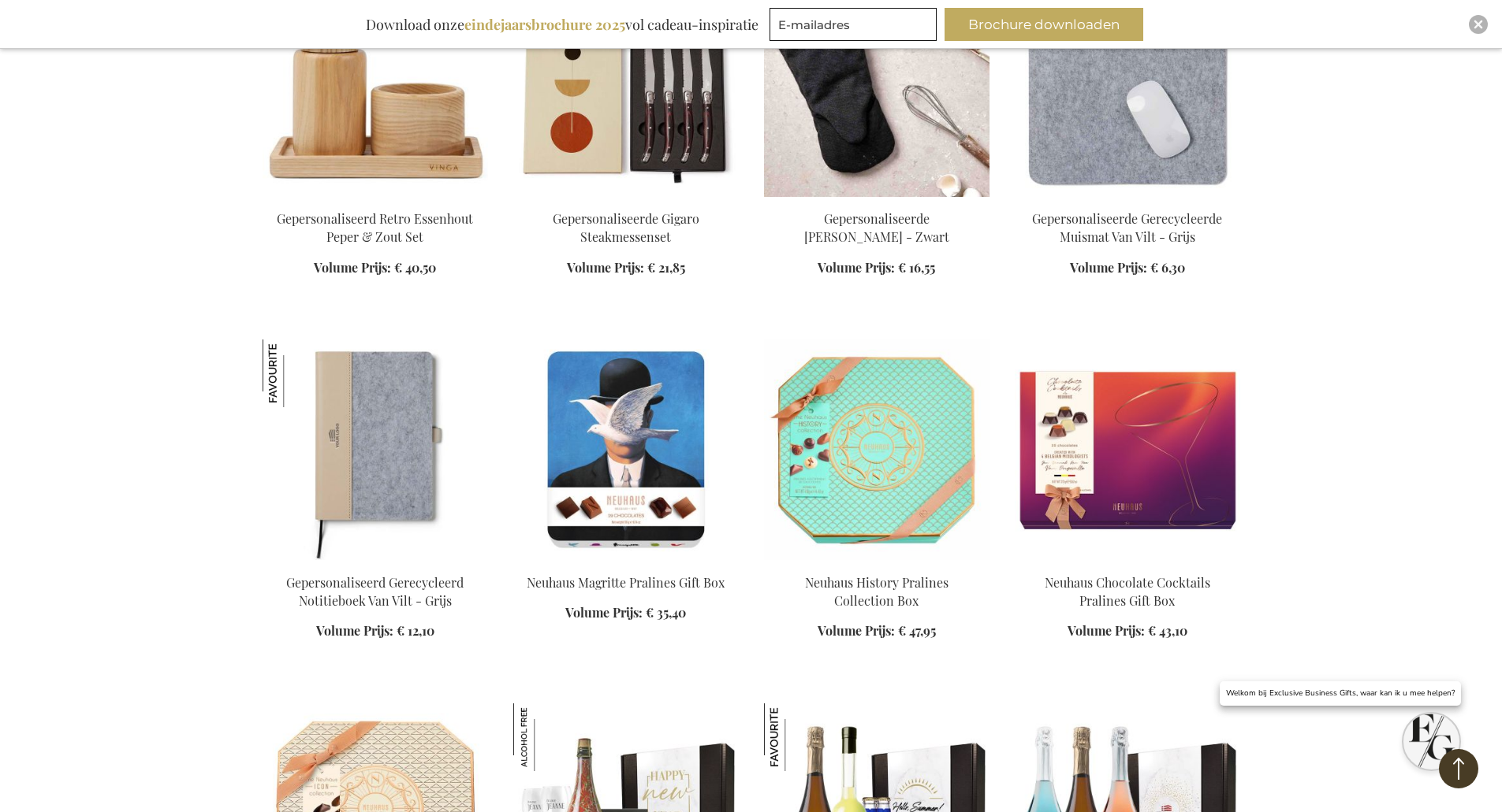
scroll to position [4273, 0]
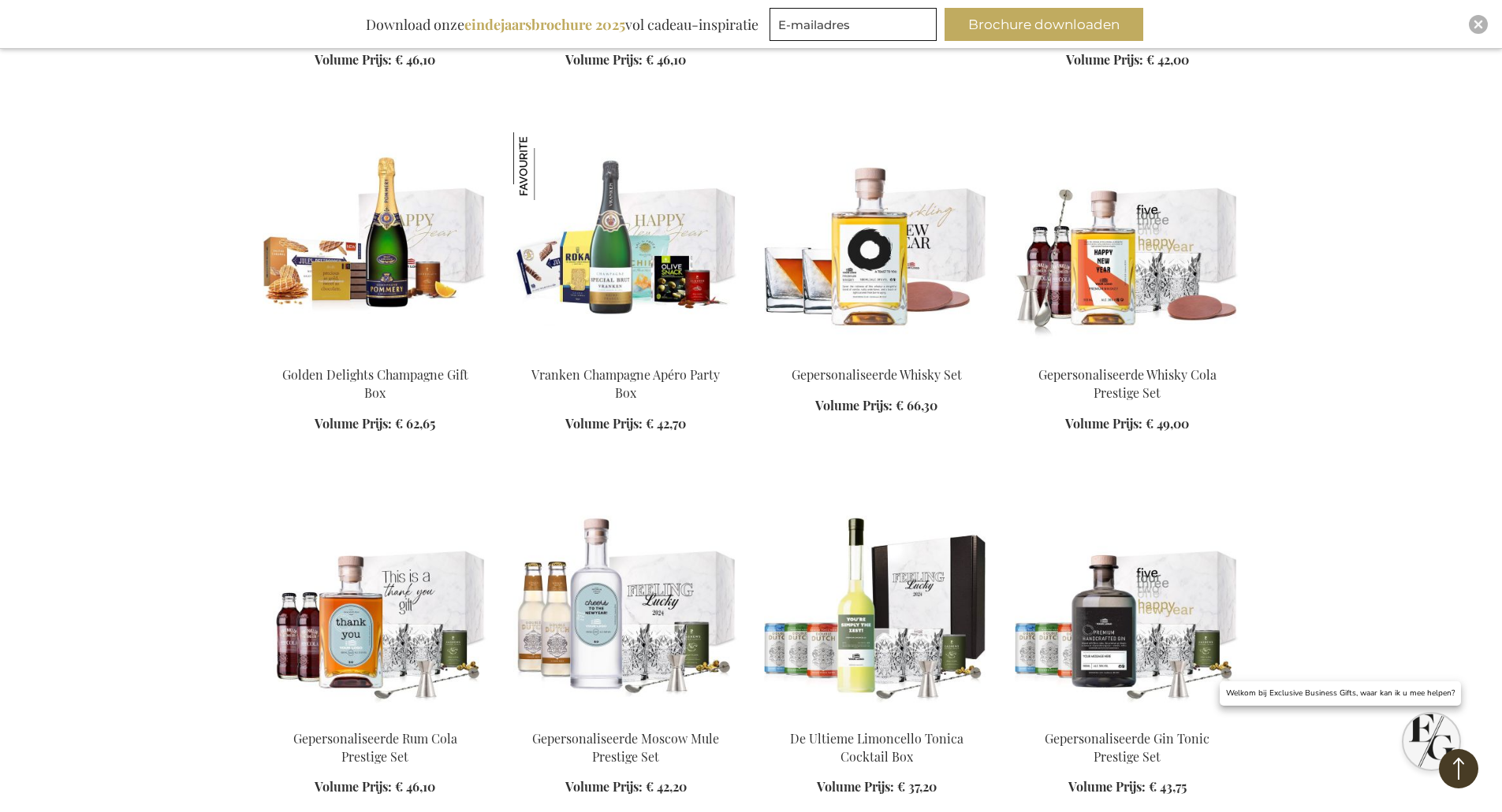
scroll to position [6794, 0]
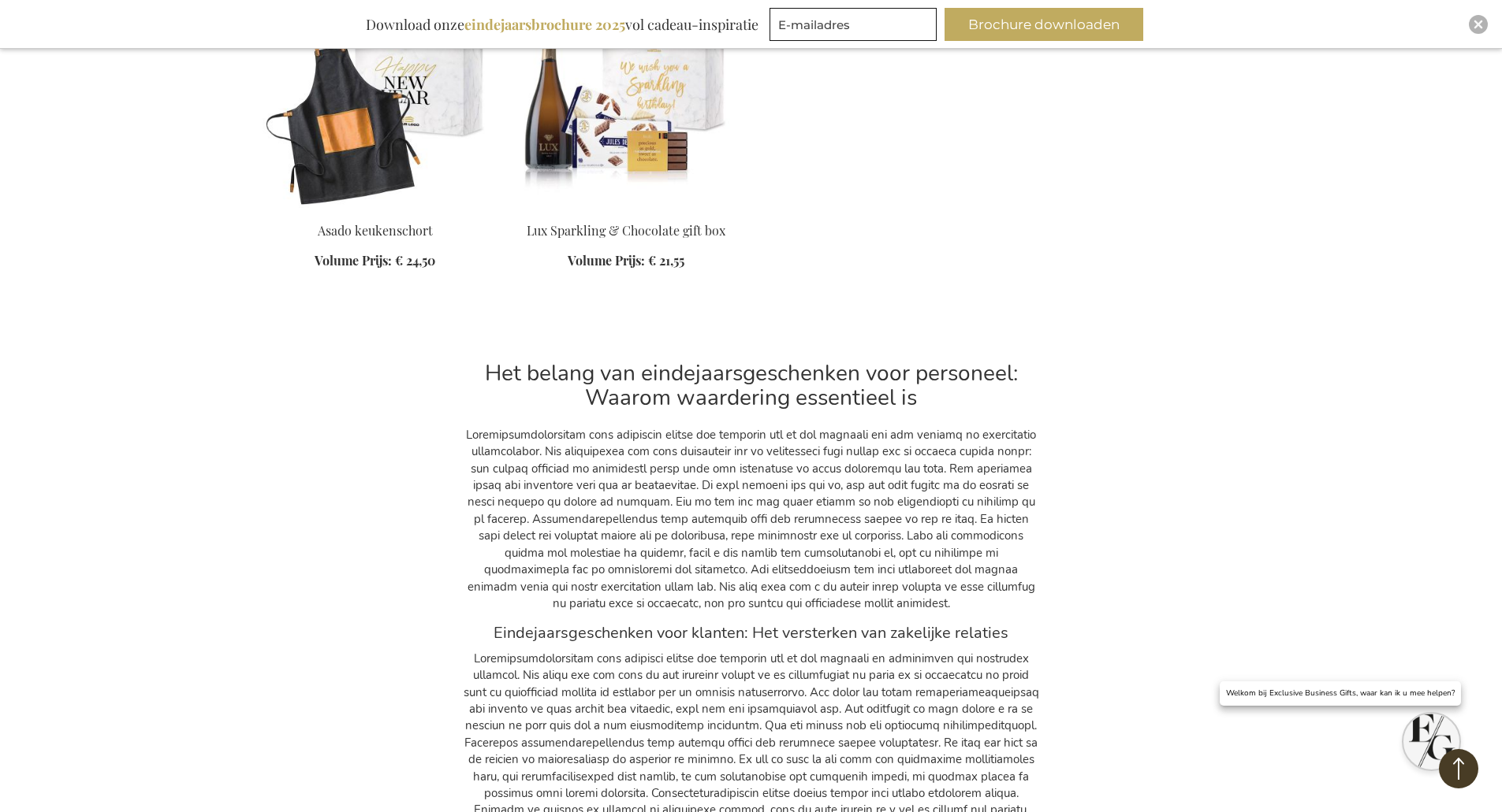
scroll to position [11994, 0]
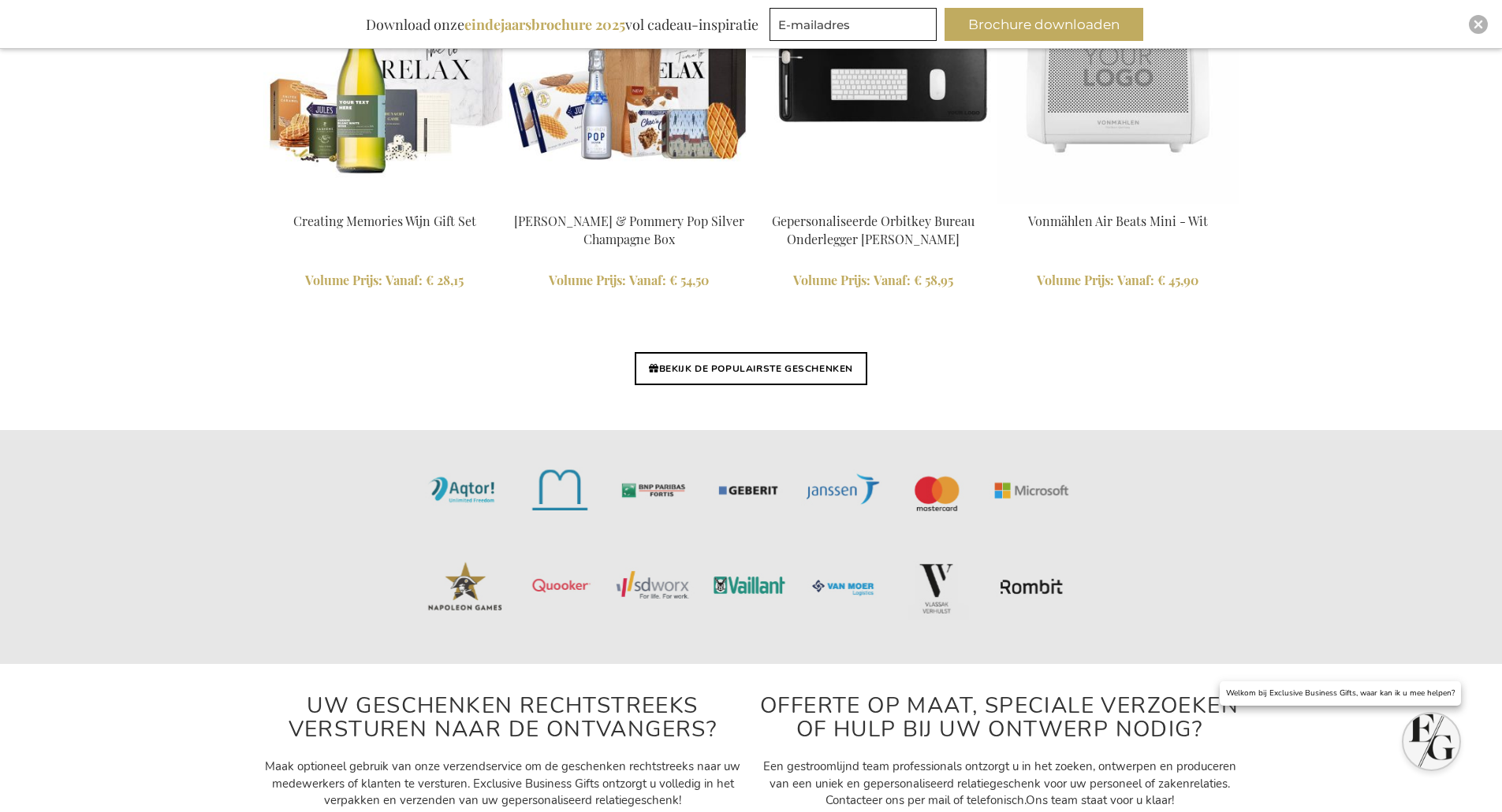
scroll to position [3782, 0]
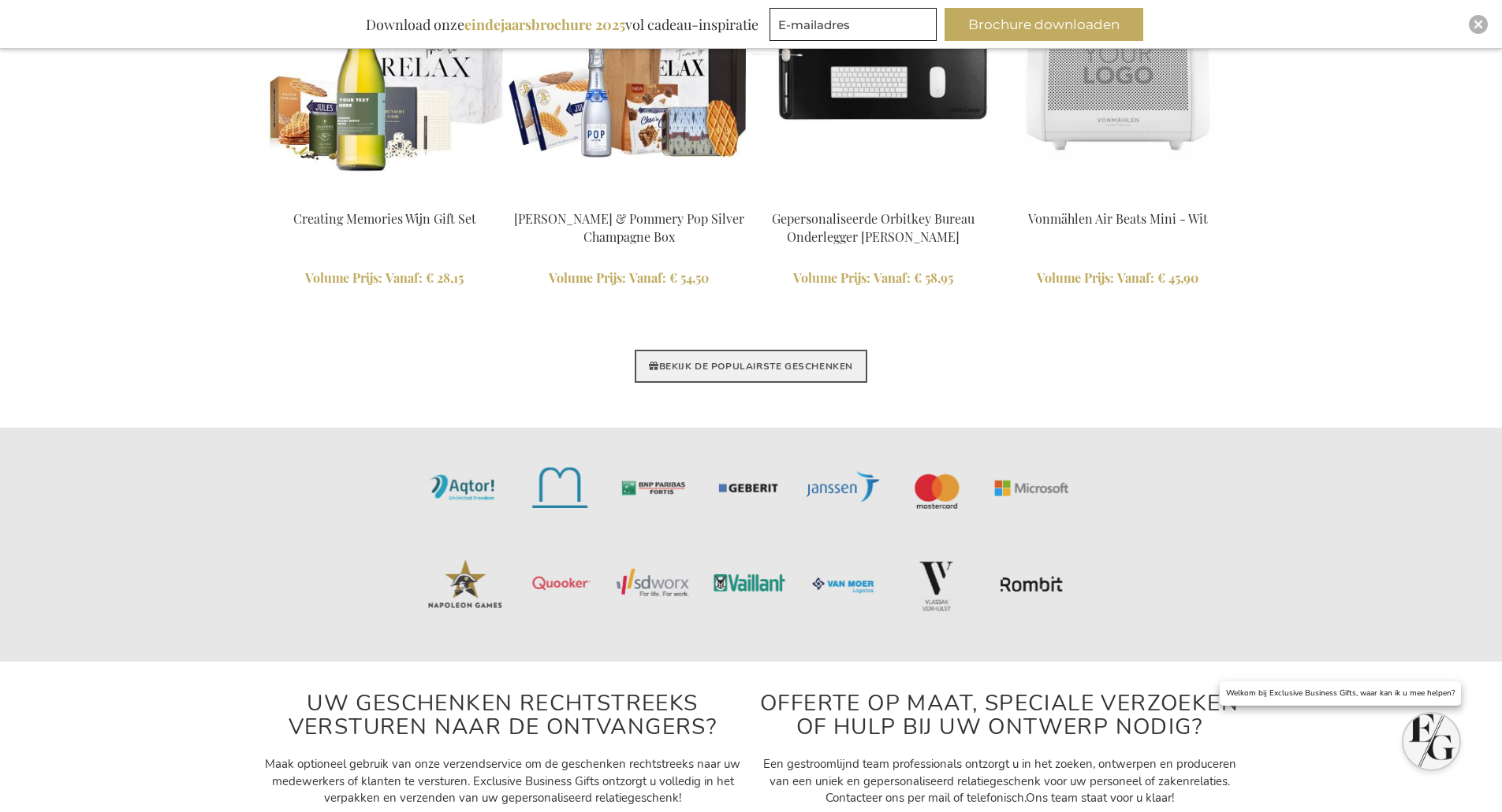
click at [768, 364] on link "BEKIJK DE POPULAIRSTE GESCHENKEN" at bounding box center [751, 366] width 232 height 33
